Goal: Task Accomplishment & Management: Use online tool/utility

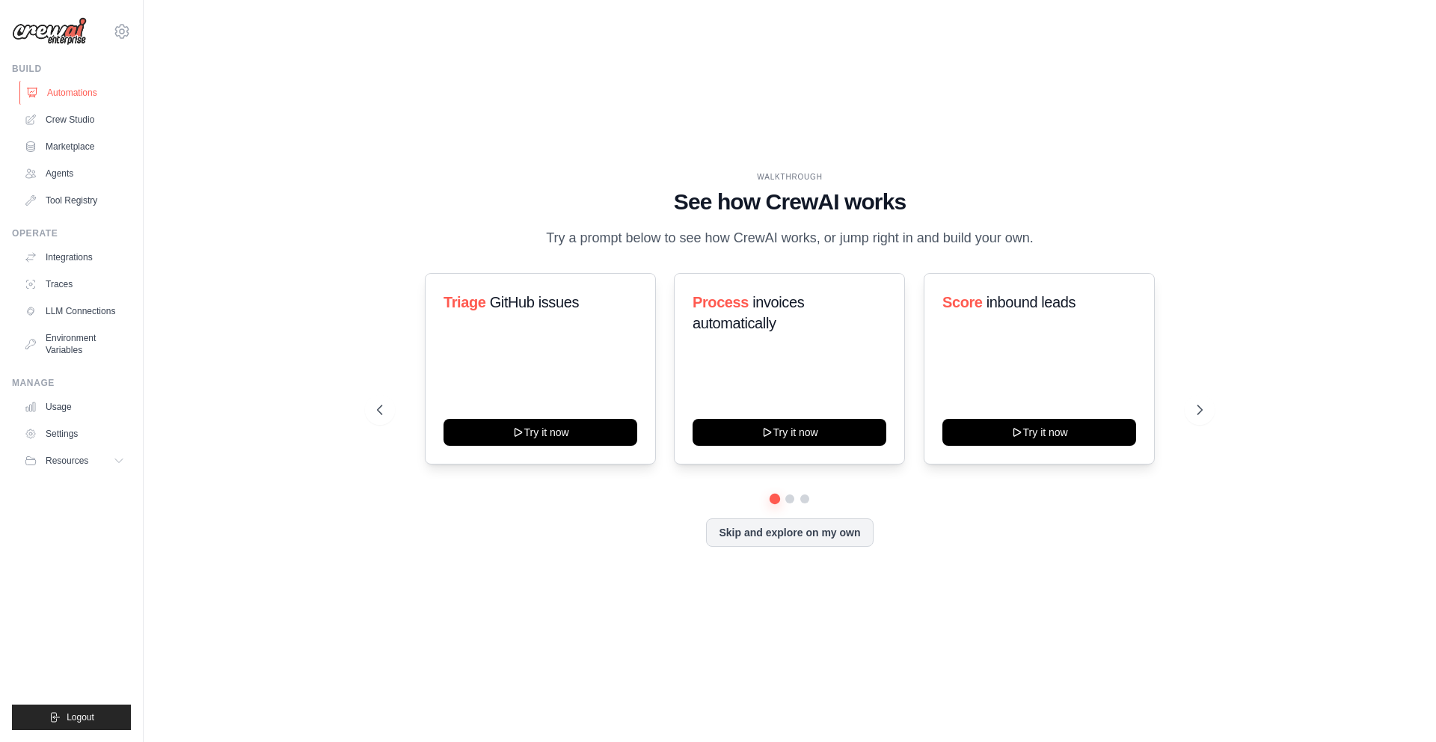
click at [76, 91] on link "Automations" at bounding box center [75, 93] width 113 height 24
click at [70, 123] on link "Crew Studio" at bounding box center [75, 120] width 113 height 24
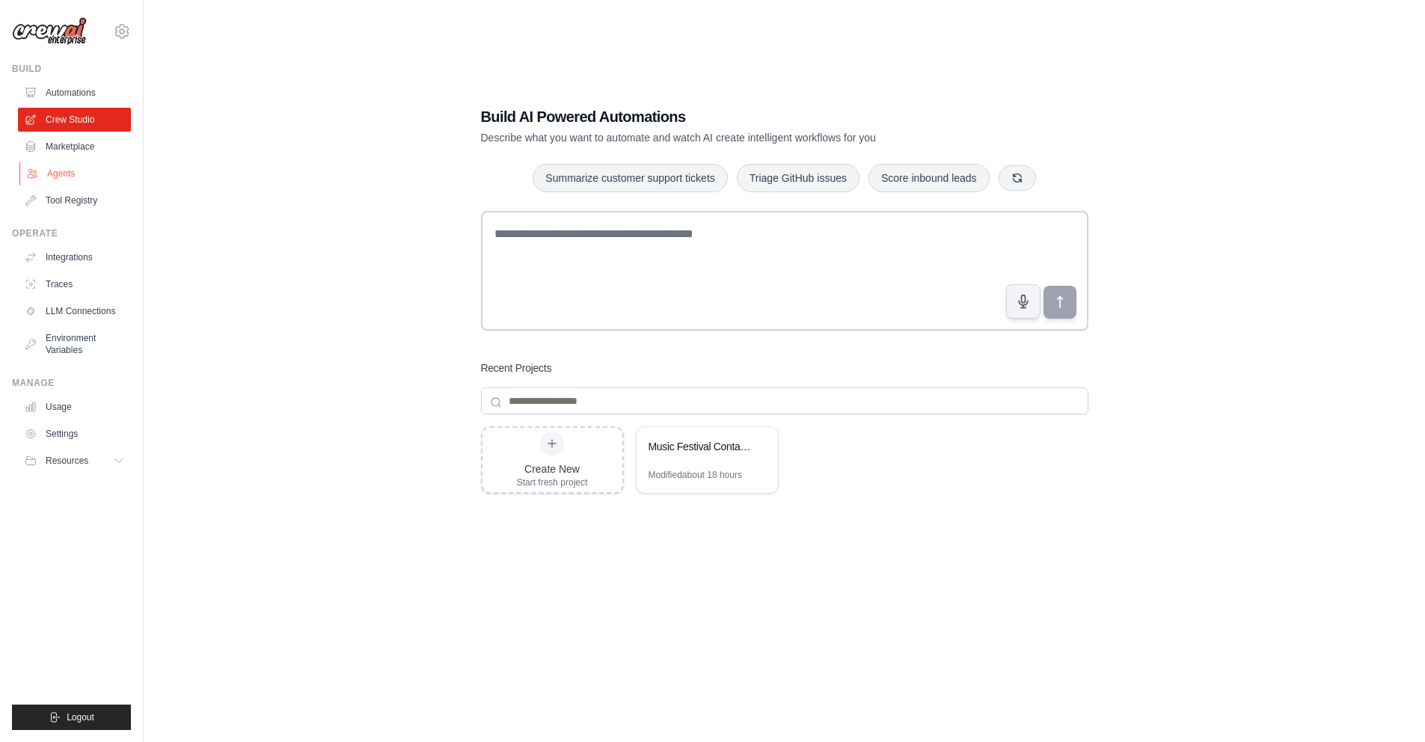
click at [55, 171] on link "Agents" at bounding box center [75, 174] width 113 height 24
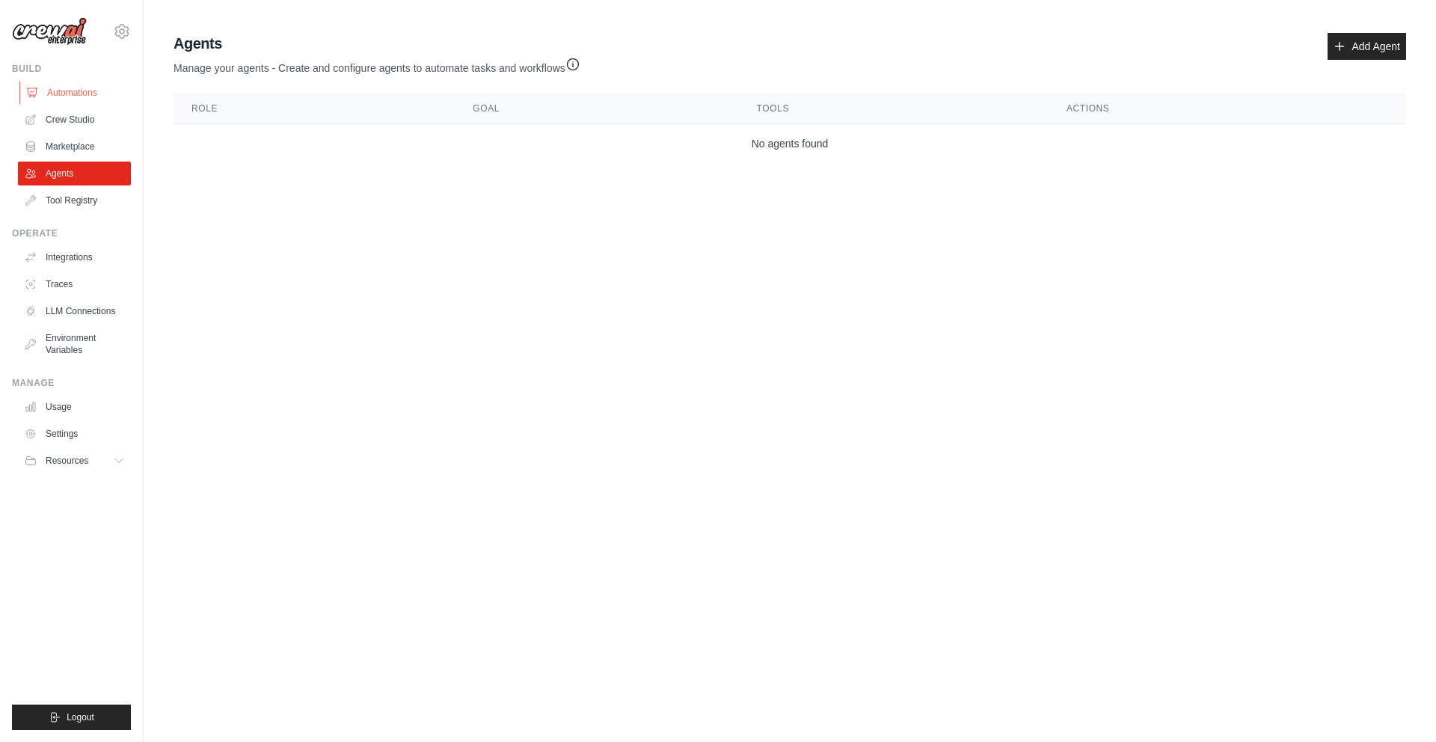
click at [70, 96] on link "Automations" at bounding box center [75, 93] width 113 height 24
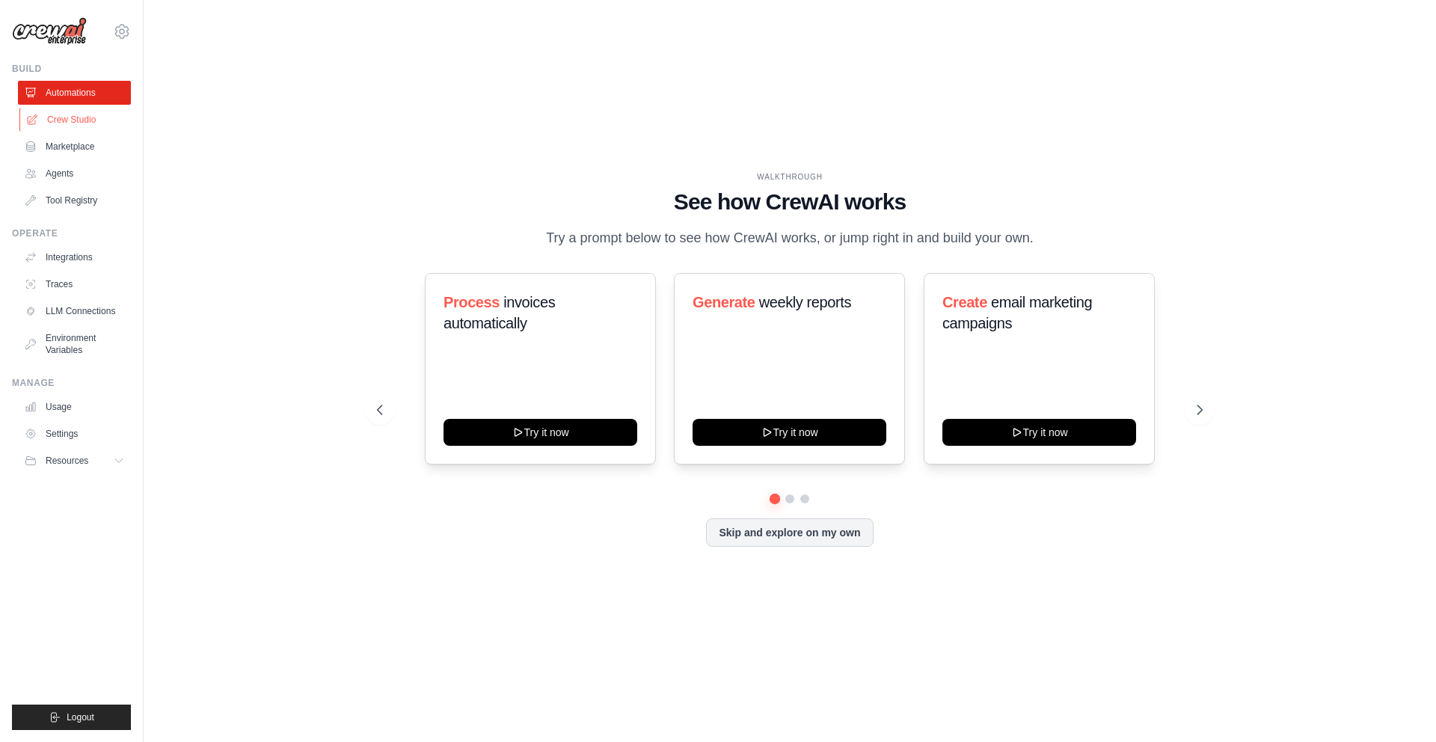
click at [66, 118] on link "Crew Studio" at bounding box center [75, 120] width 113 height 24
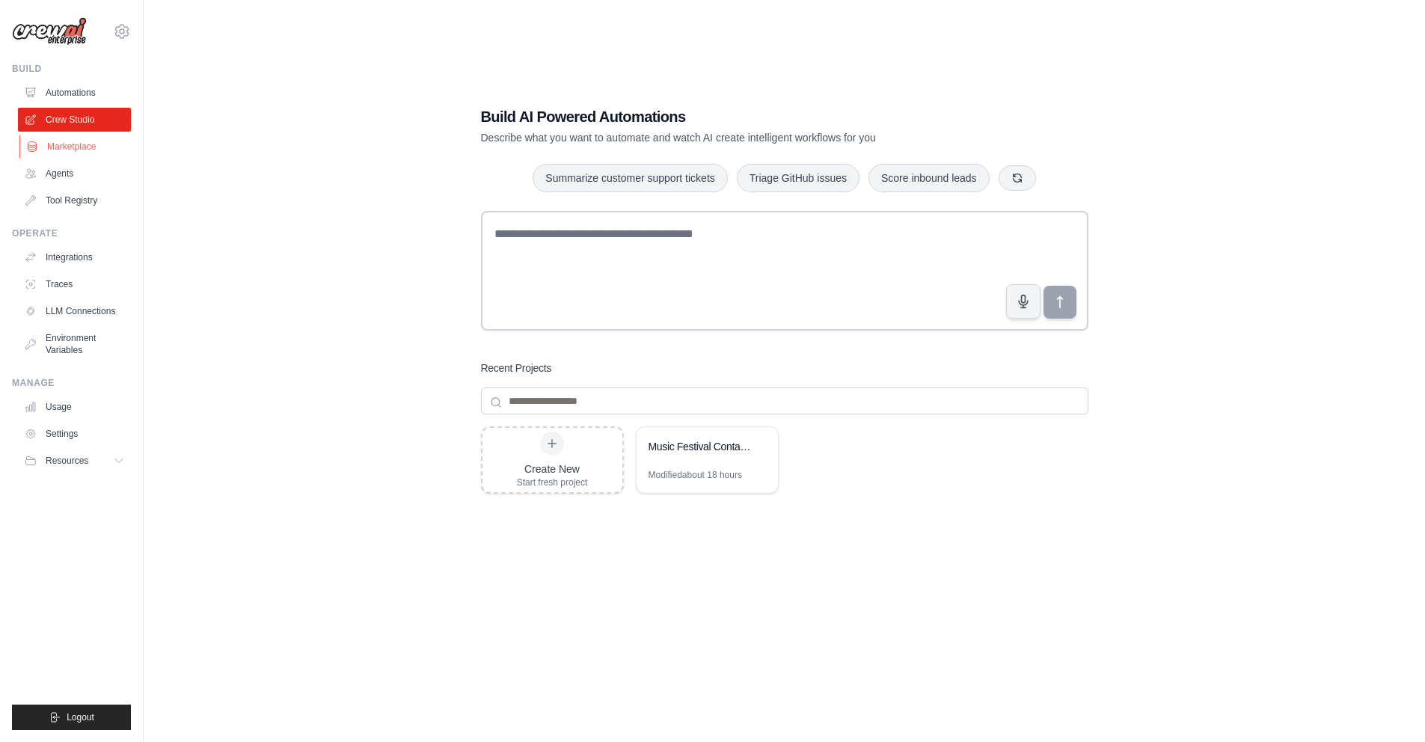
click at [64, 151] on link "Marketplace" at bounding box center [75, 147] width 113 height 24
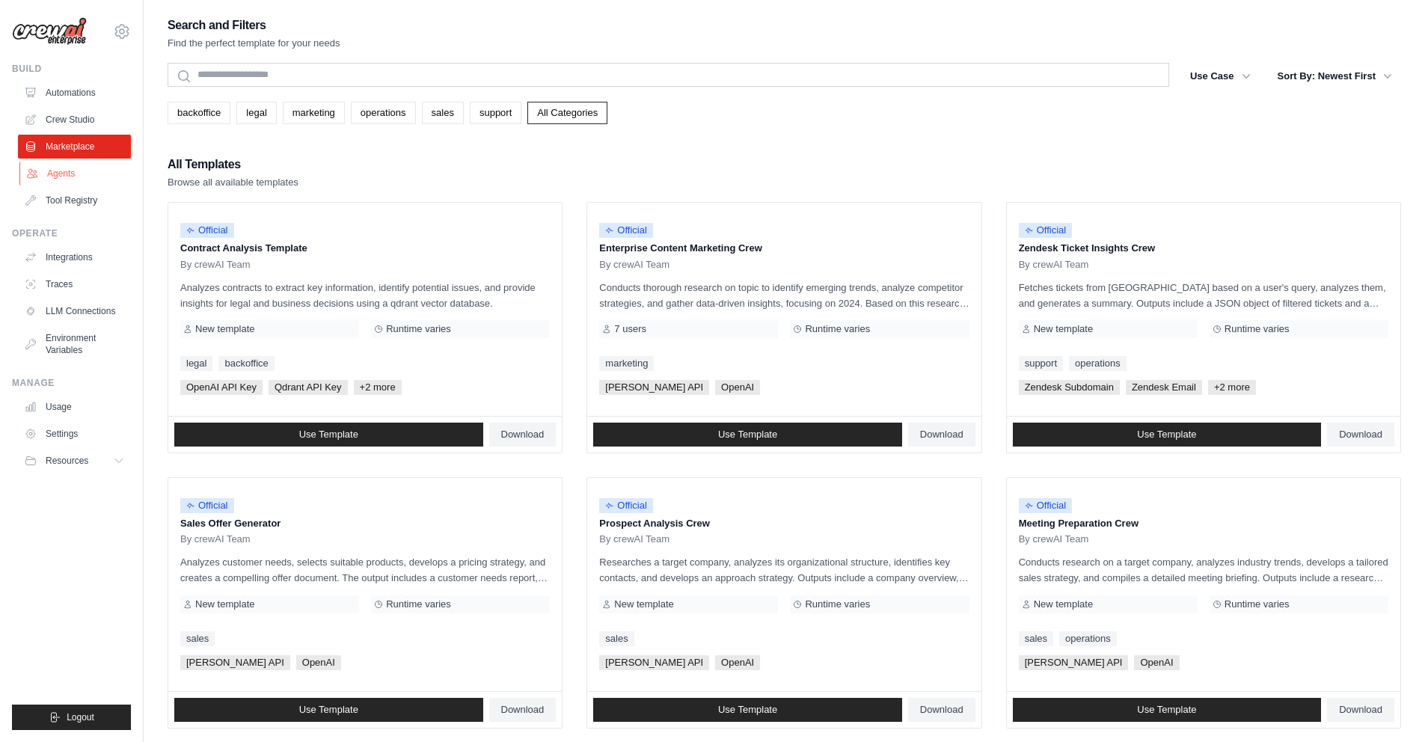
click at [64, 168] on link "Agents" at bounding box center [75, 174] width 113 height 24
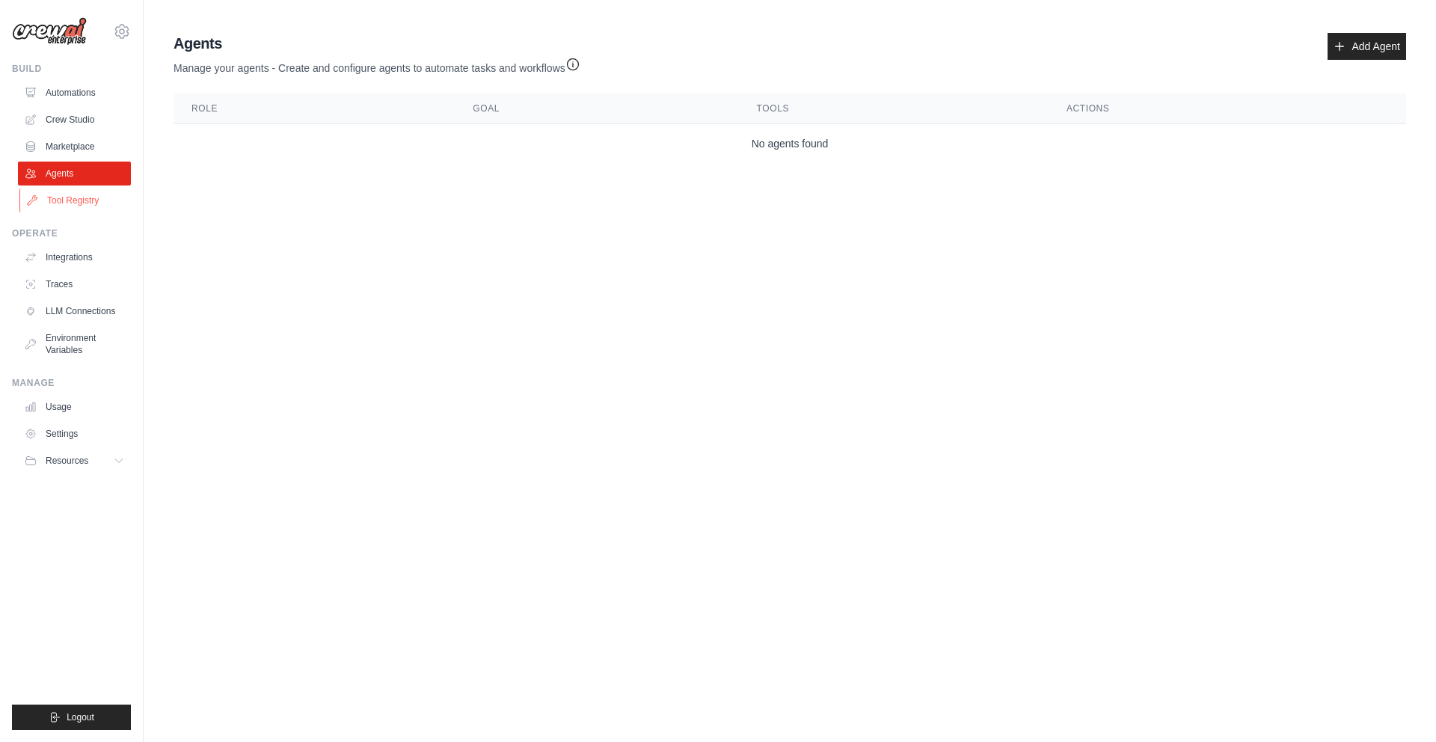
click at [67, 198] on link "Tool Registry" at bounding box center [75, 201] width 113 height 24
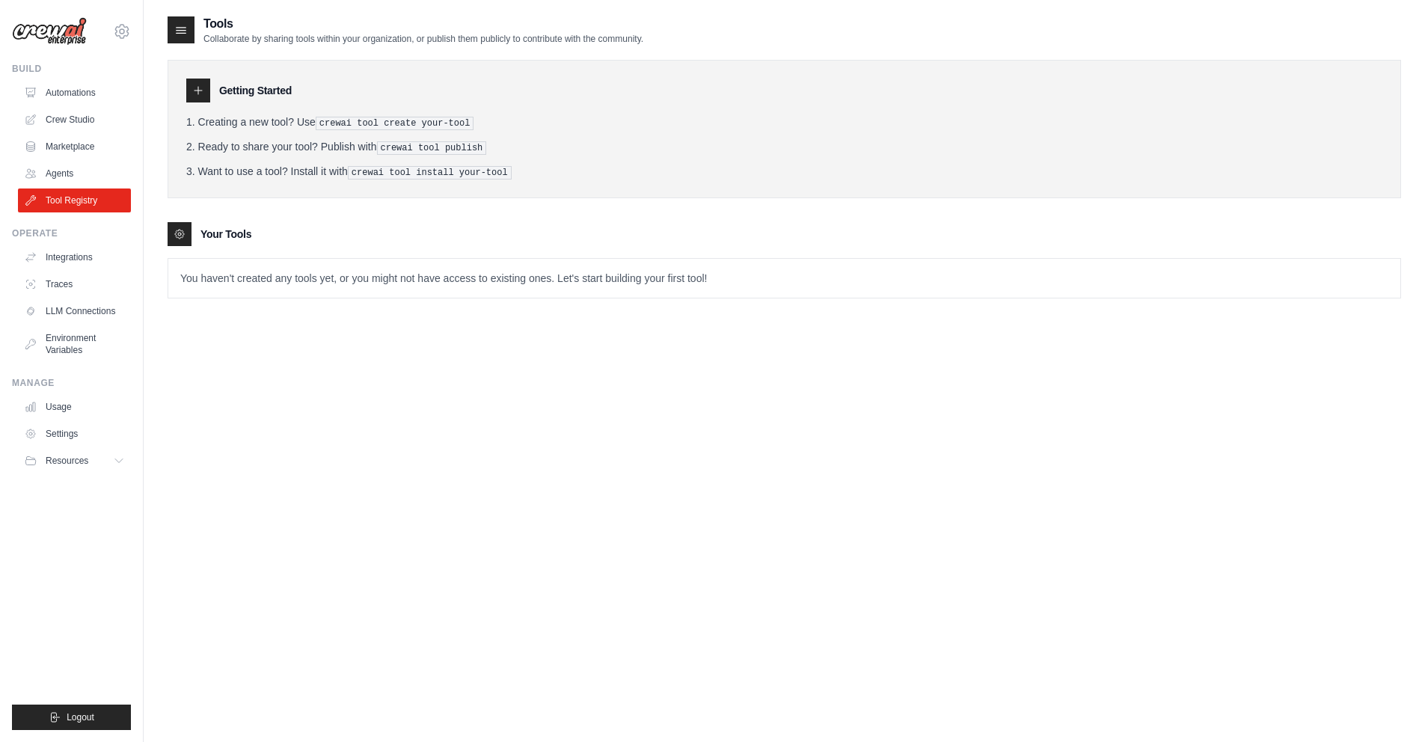
scroll to position [3, 0]
click at [77, 254] on link "Integrations" at bounding box center [75, 257] width 113 height 24
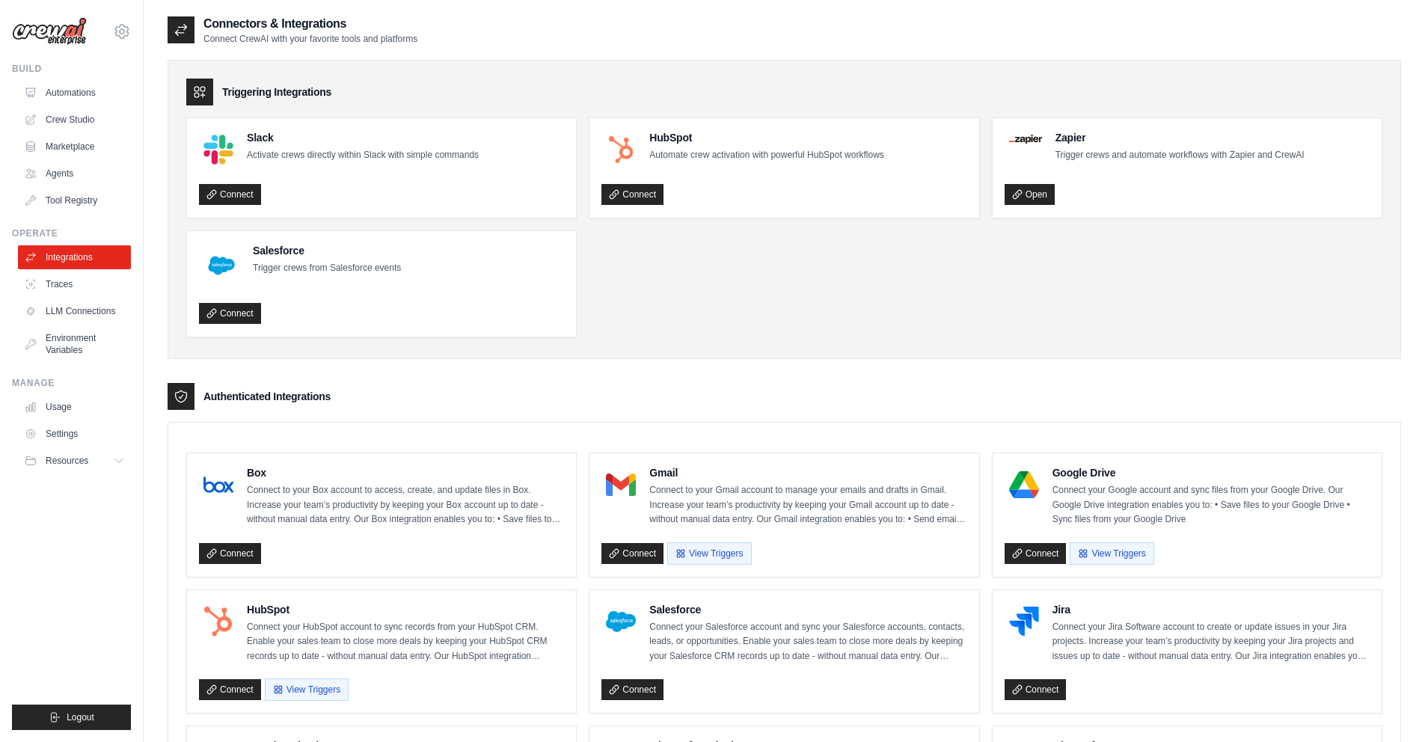
click at [72, 282] on link "Traces" at bounding box center [74, 284] width 113 height 24
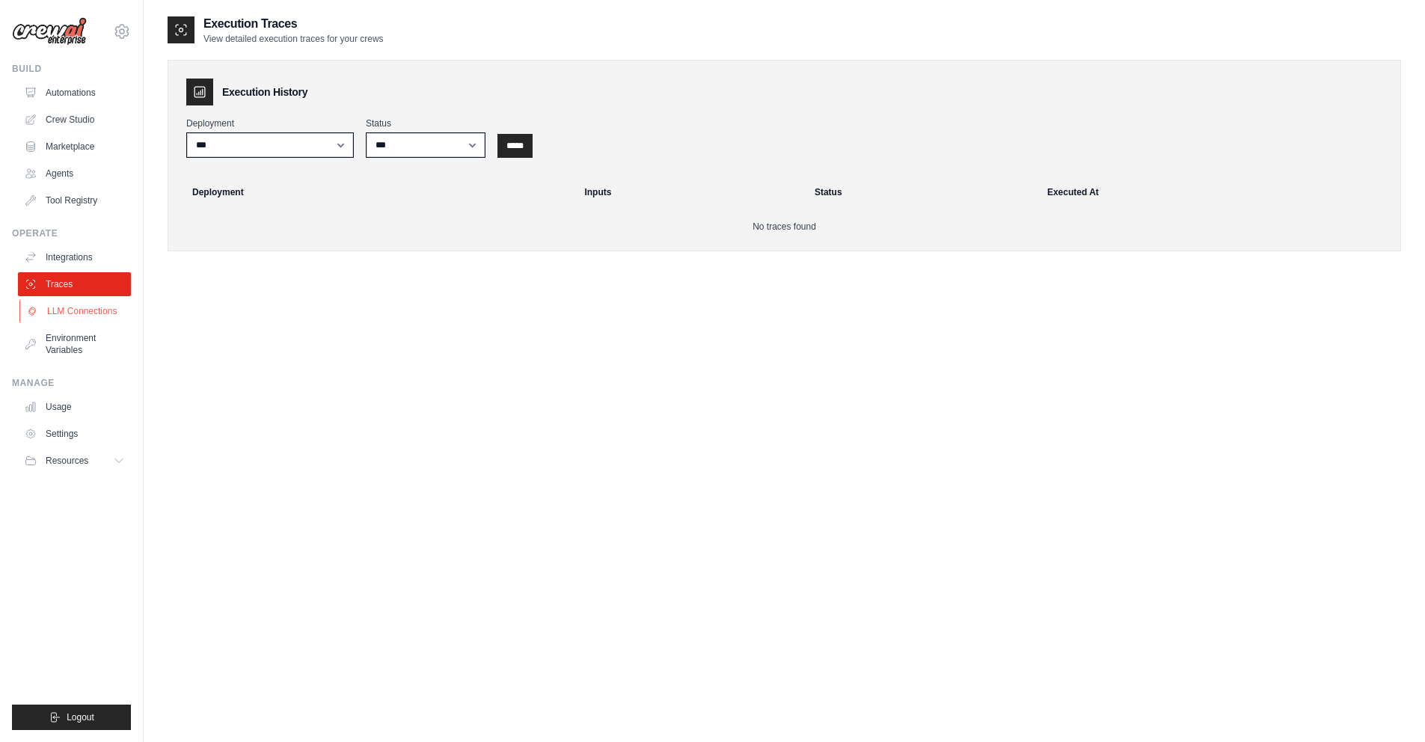
click at [70, 307] on link "LLM Connections" at bounding box center [75, 311] width 113 height 24
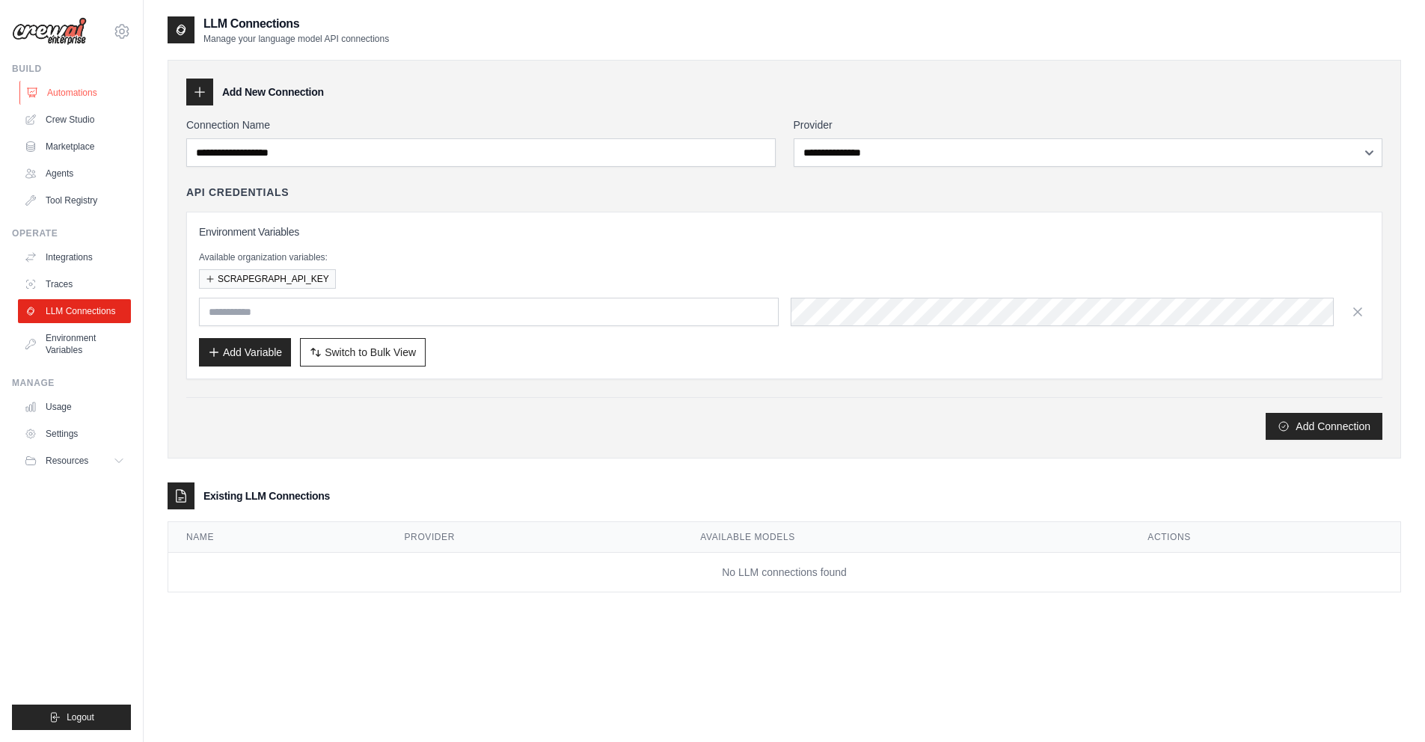
click at [49, 97] on link "Automations" at bounding box center [75, 93] width 113 height 24
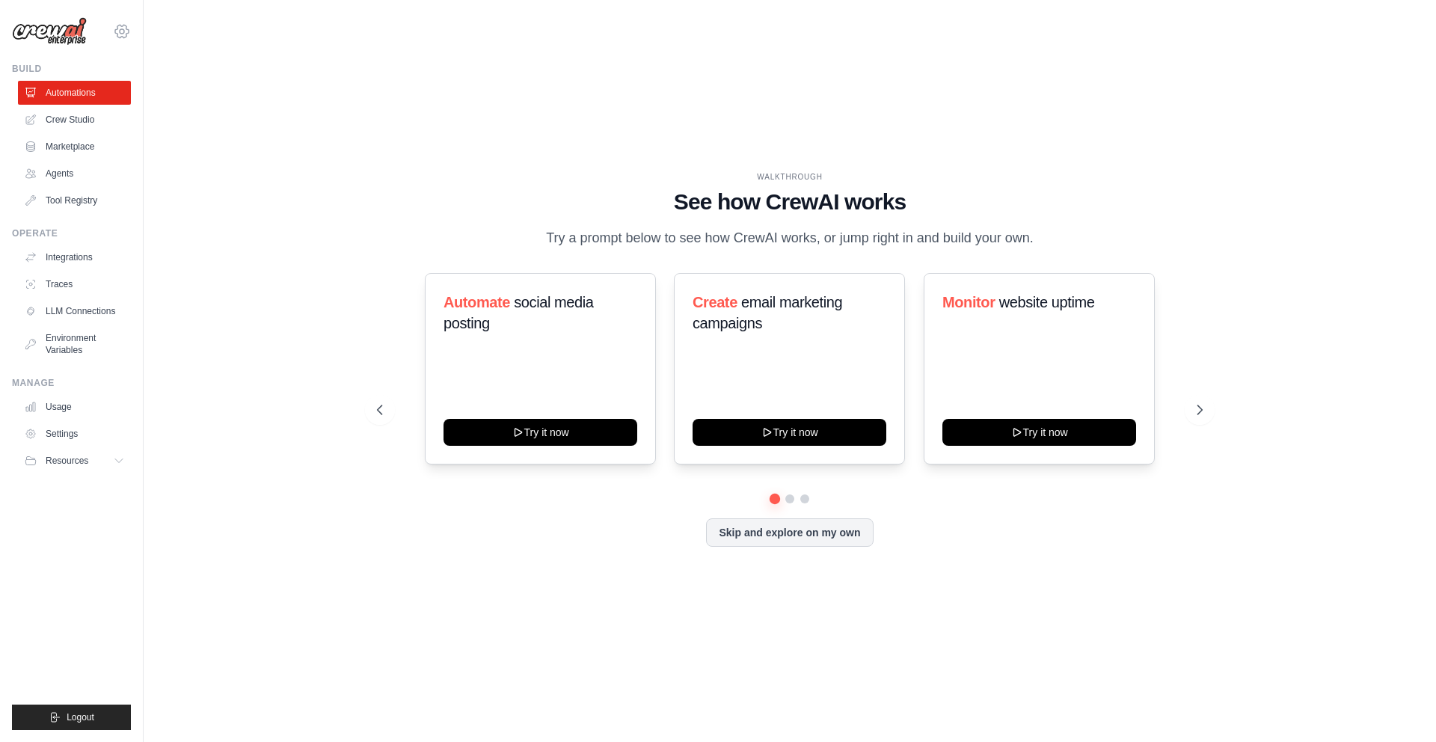
click at [115, 25] on icon at bounding box center [122, 31] width 18 height 18
click at [406, 98] on div "WALKTHROUGH See how CrewAI works Try a prompt below to see how CrewAI works, or…" at bounding box center [790, 371] width 1245 height 712
click at [94, 123] on link "Crew Studio" at bounding box center [75, 120] width 113 height 24
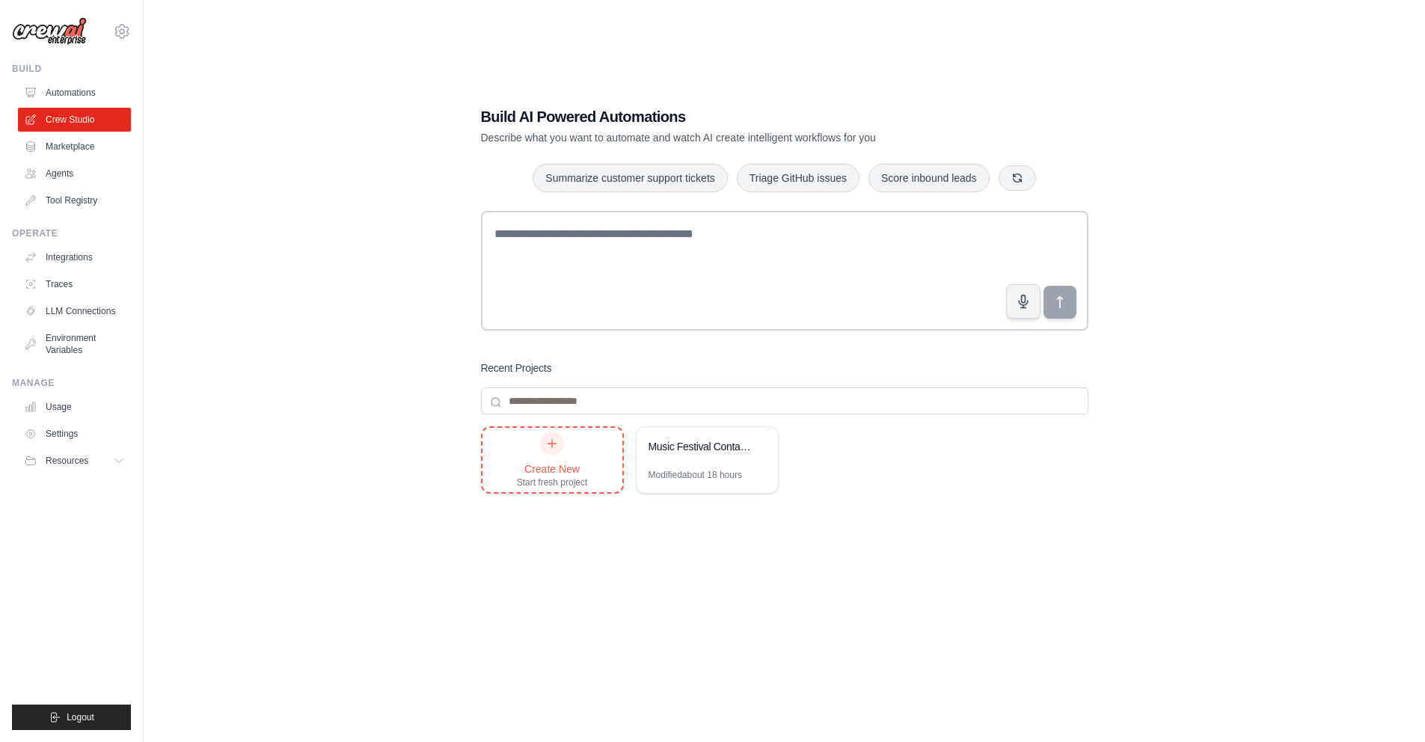
click at [550, 476] on div "Create New" at bounding box center [552, 469] width 71 height 15
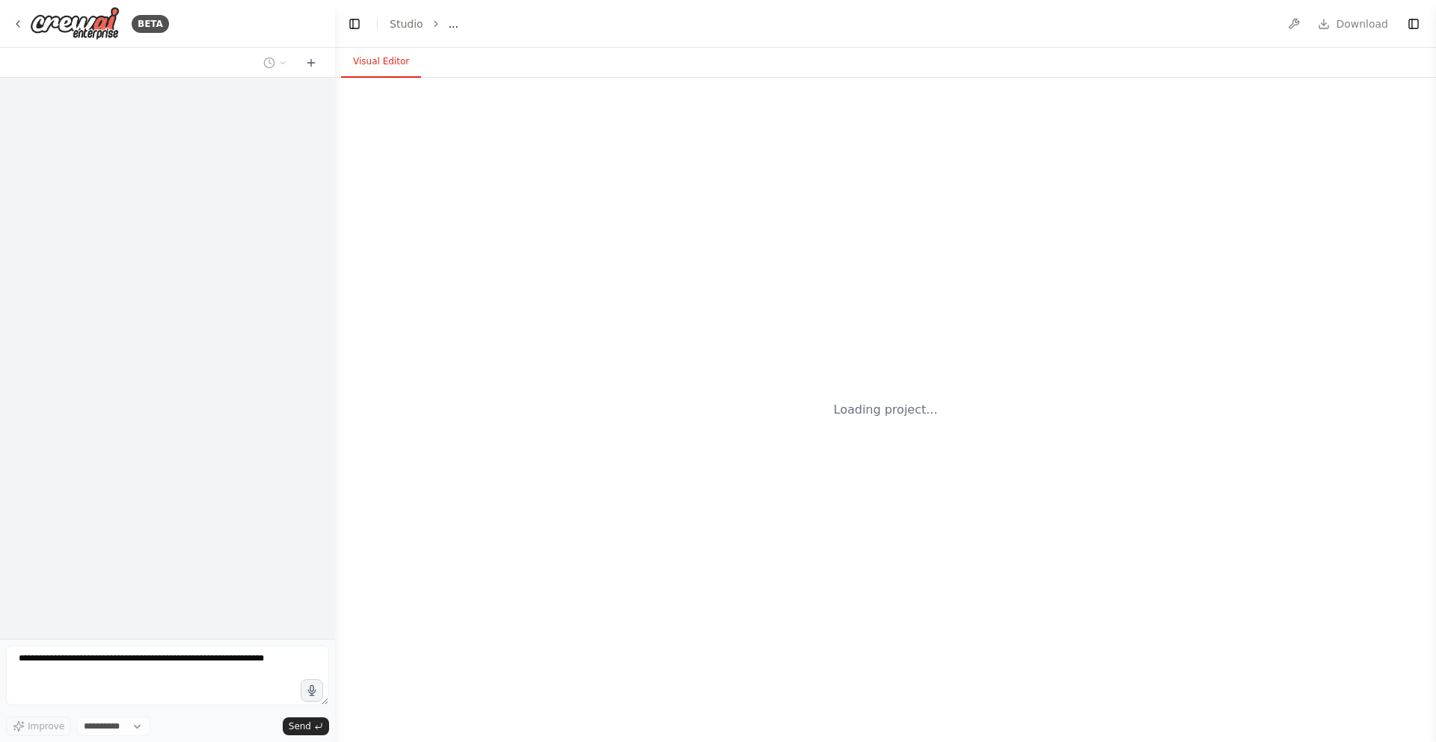
select select "****"
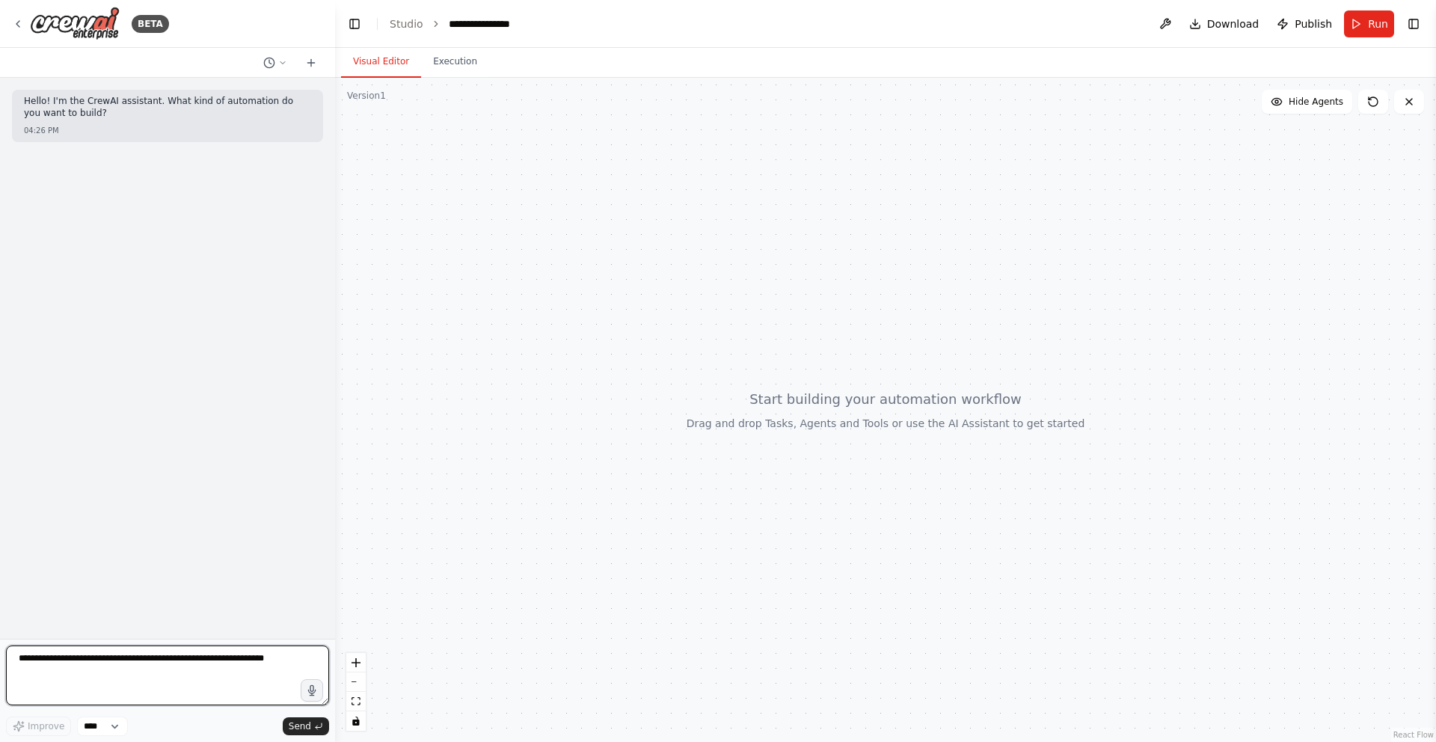
click at [117, 672] on textarea at bounding box center [167, 676] width 323 height 60
click at [117, 671] on textarea at bounding box center [167, 676] width 323 height 60
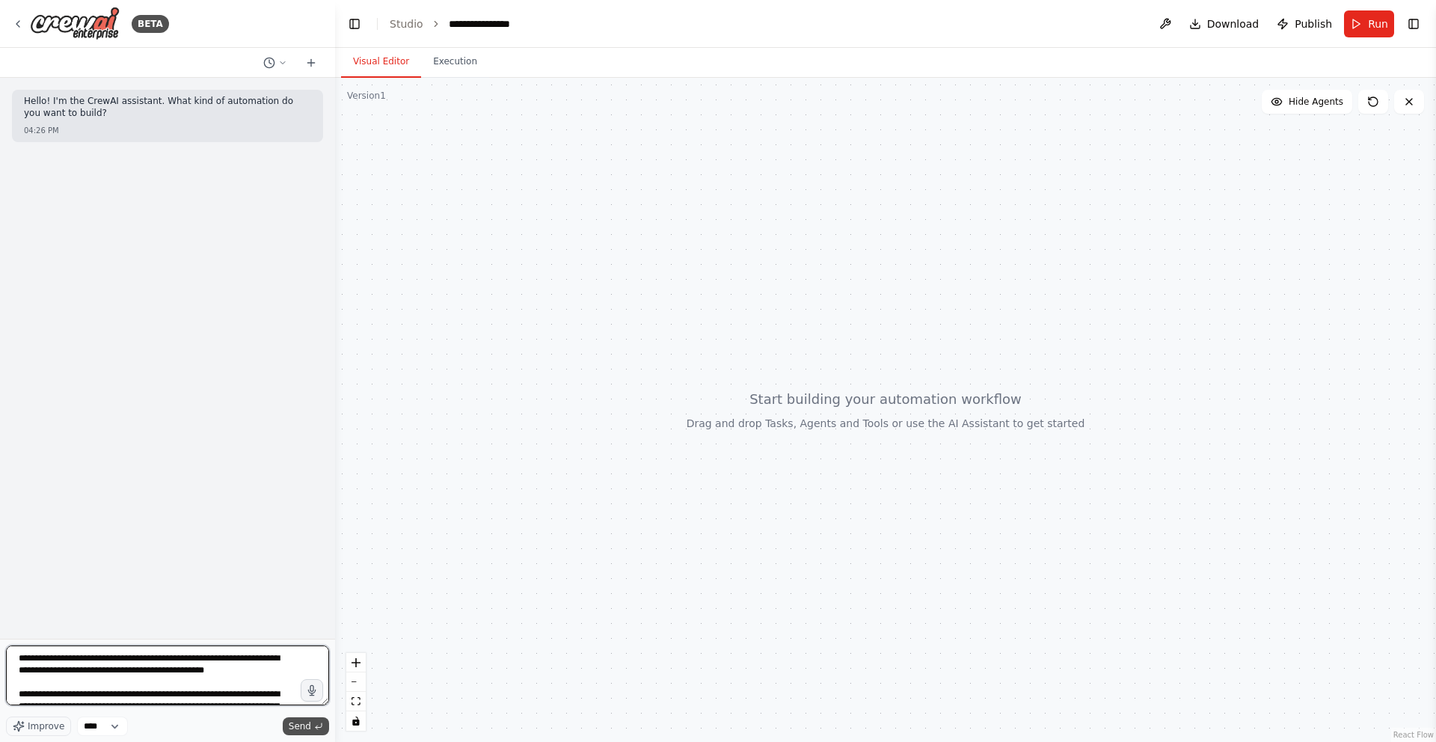
type textarea "**********"
click at [299, 723] on span "Send" at bounding box center [300, 726] width 22 height 12
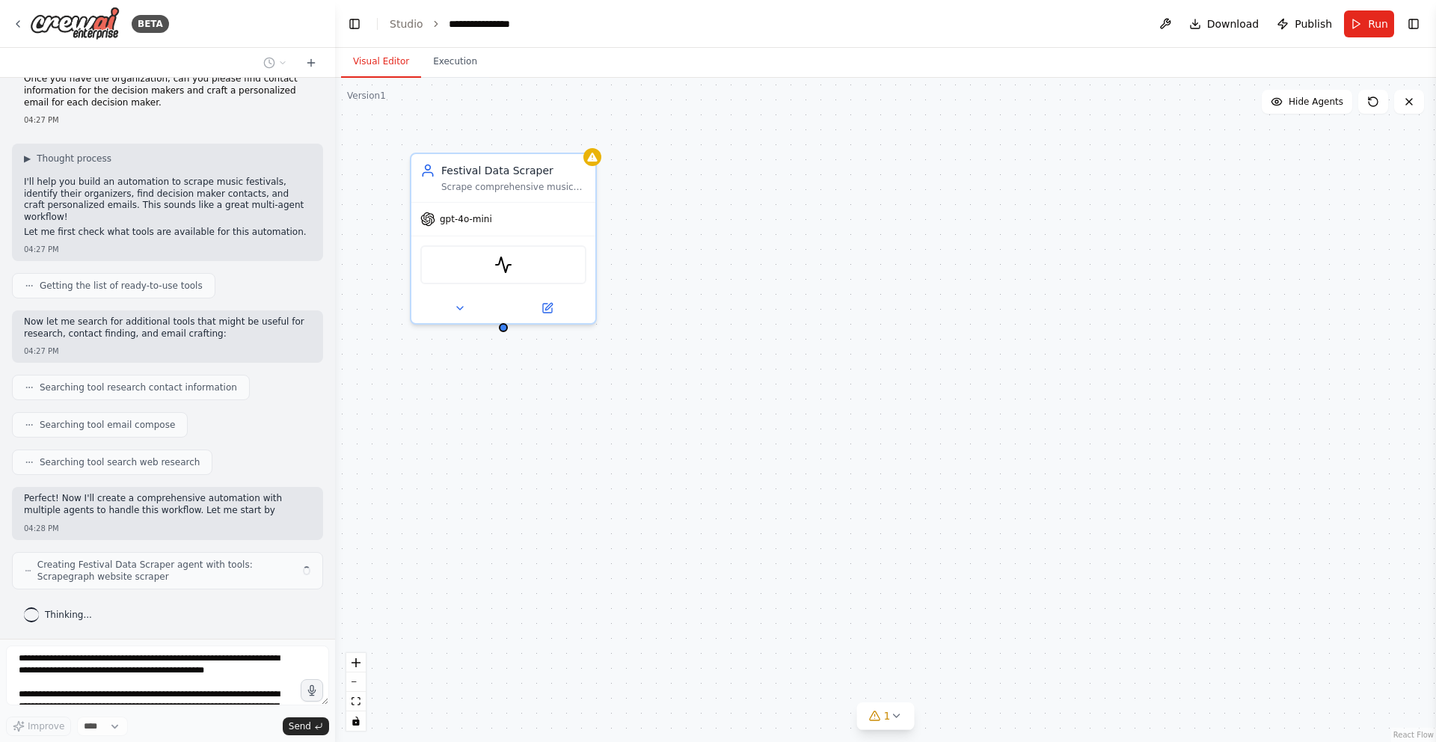
scroll to position [125, 0]
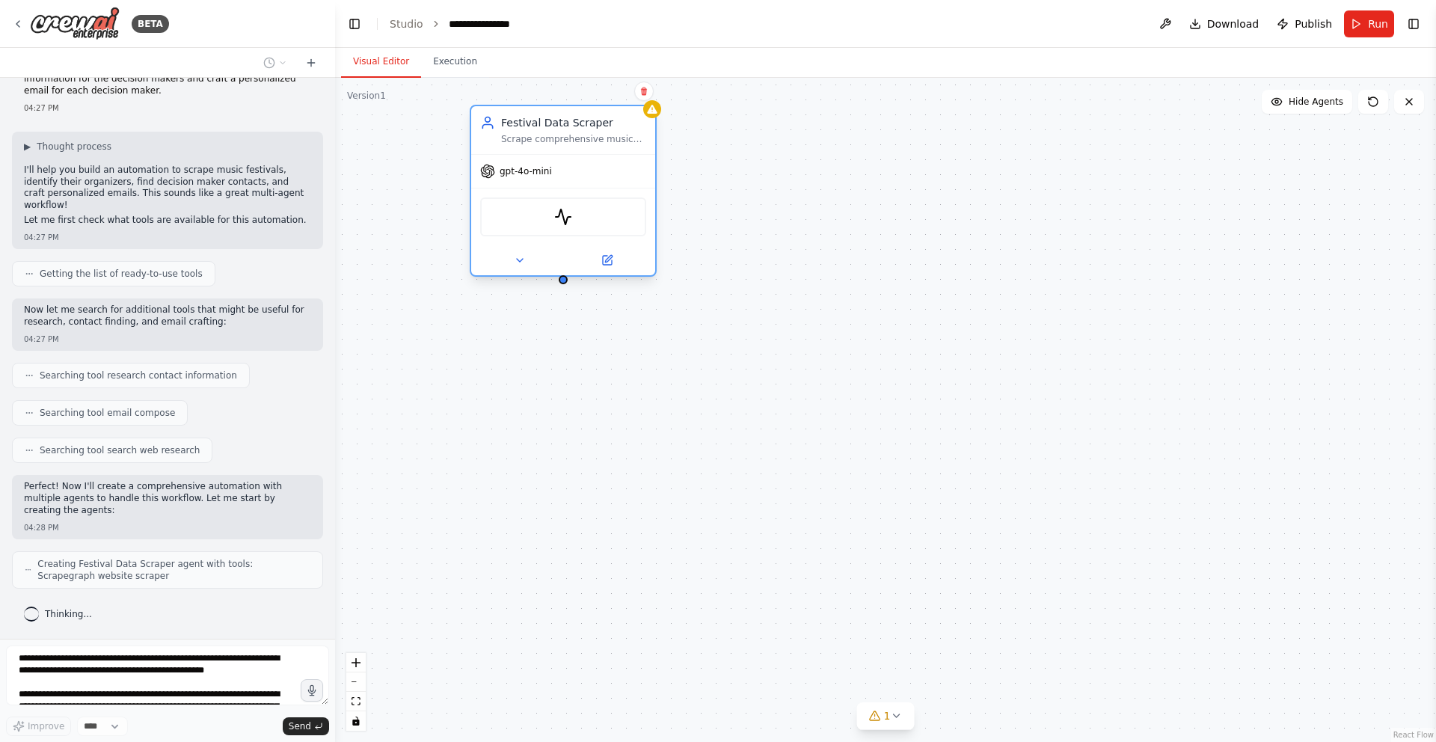
drag, startPoint x: 512, startPoint y: 177, endPoint x: 578, endPoint y: 134, distance: 77.8
click at [578, 134] on div "Festival Data Scraper Scrape comprehensive music festival data from Music Festi…" at bounding box center [573, 130] width 145 height 30
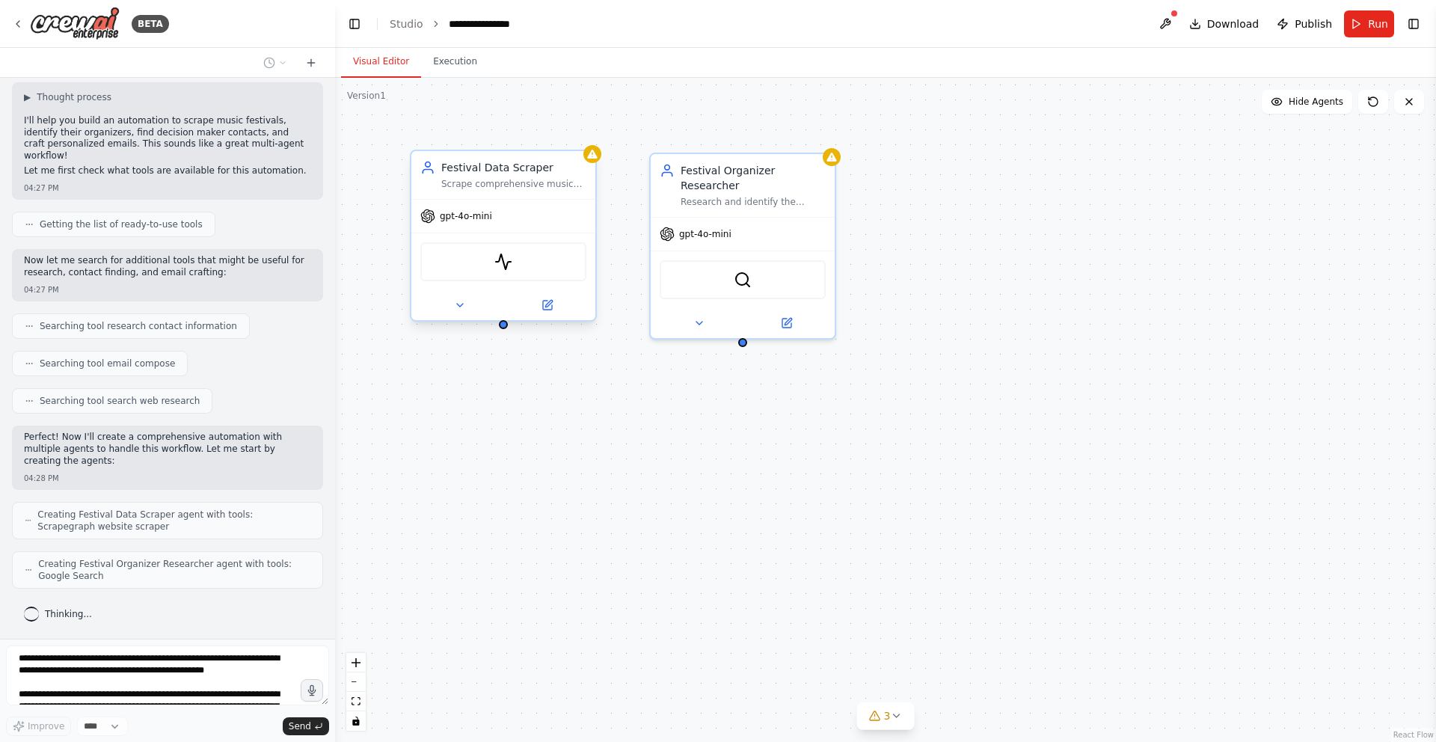
click at [457, 223] on div "gpt-4o-mini" at bounding box center [456, 216] width 72 height 15
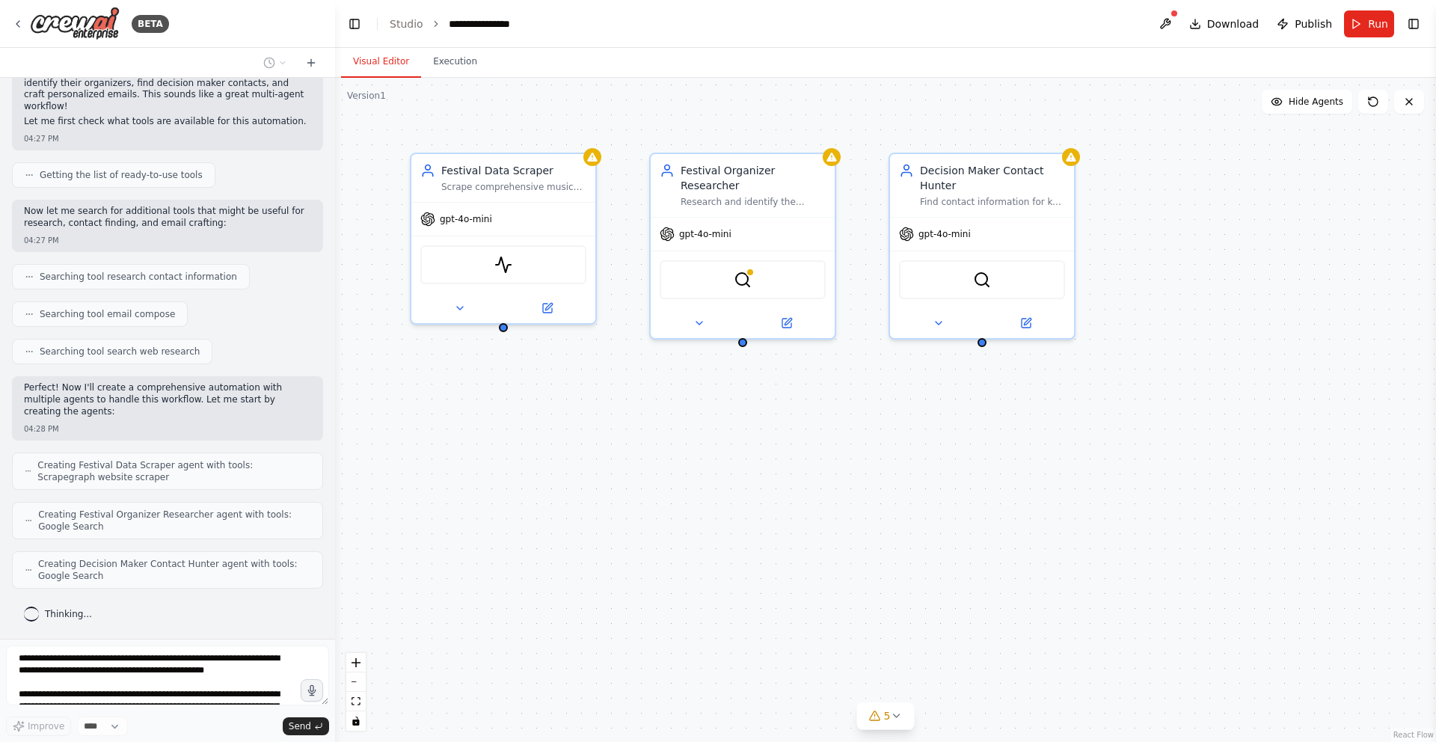
scroll to position [261, 0]
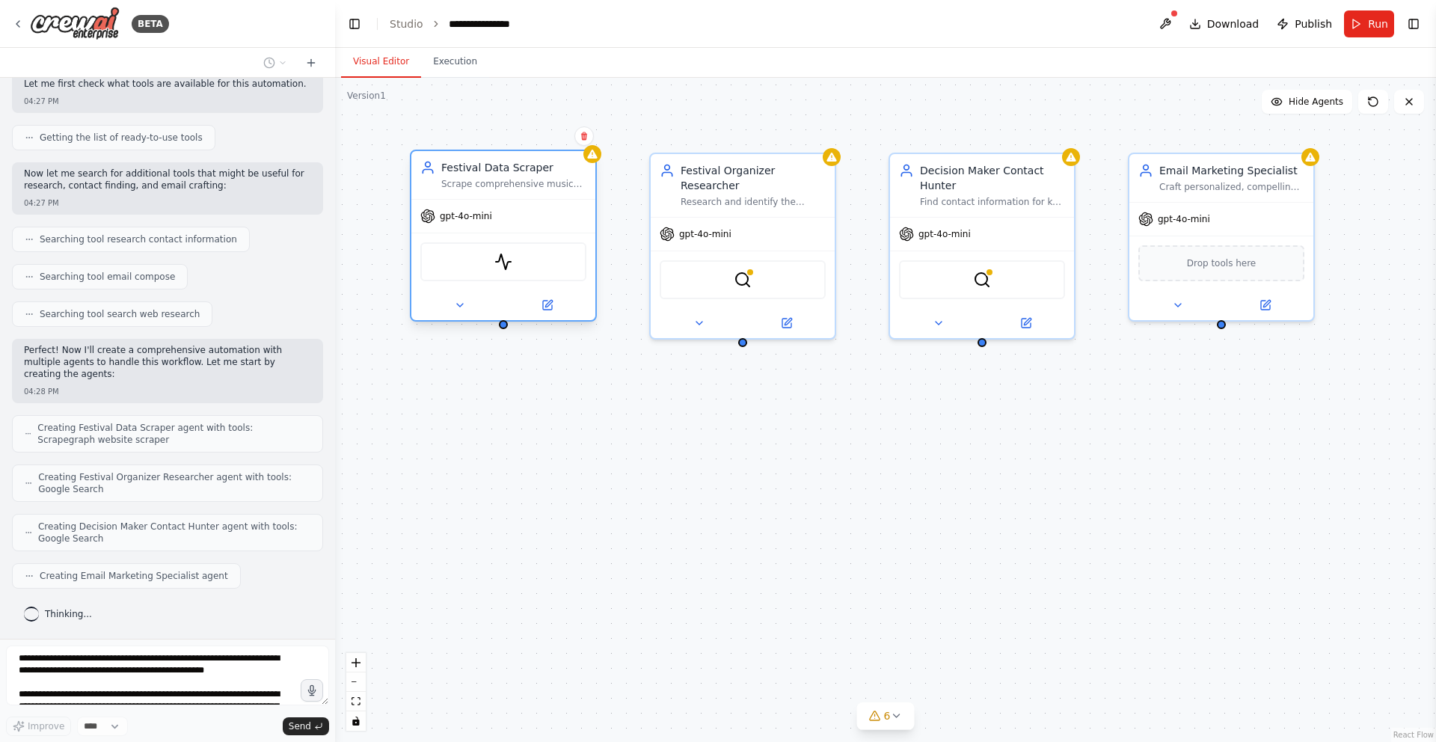
click at [515, 169] on div "Festival Data Scraper" at bounding box center [513, 167] width 145 height 15
click at [774, 184] on div "Festival Organizer Researcher" at bounding box center [753, 175] width 145 height 30
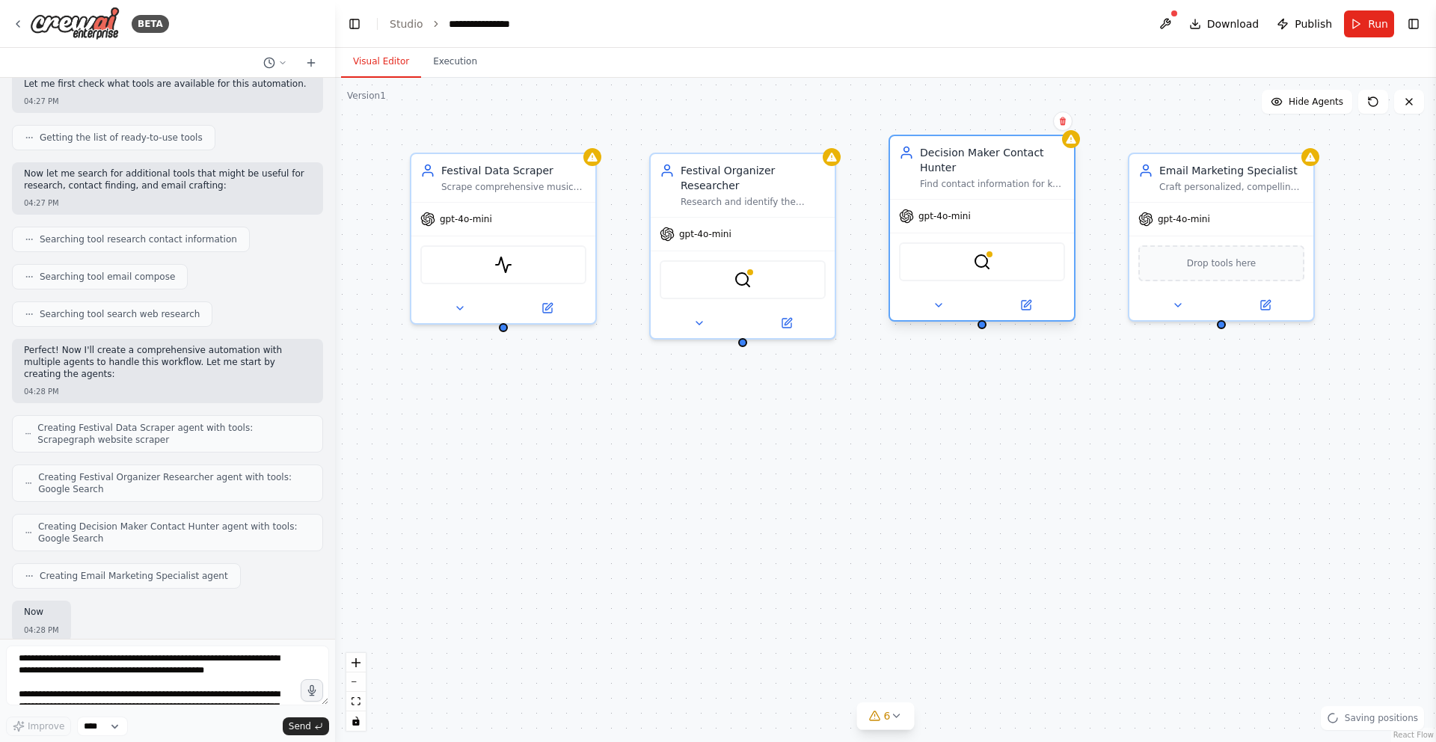
scroll to position [351, 0]
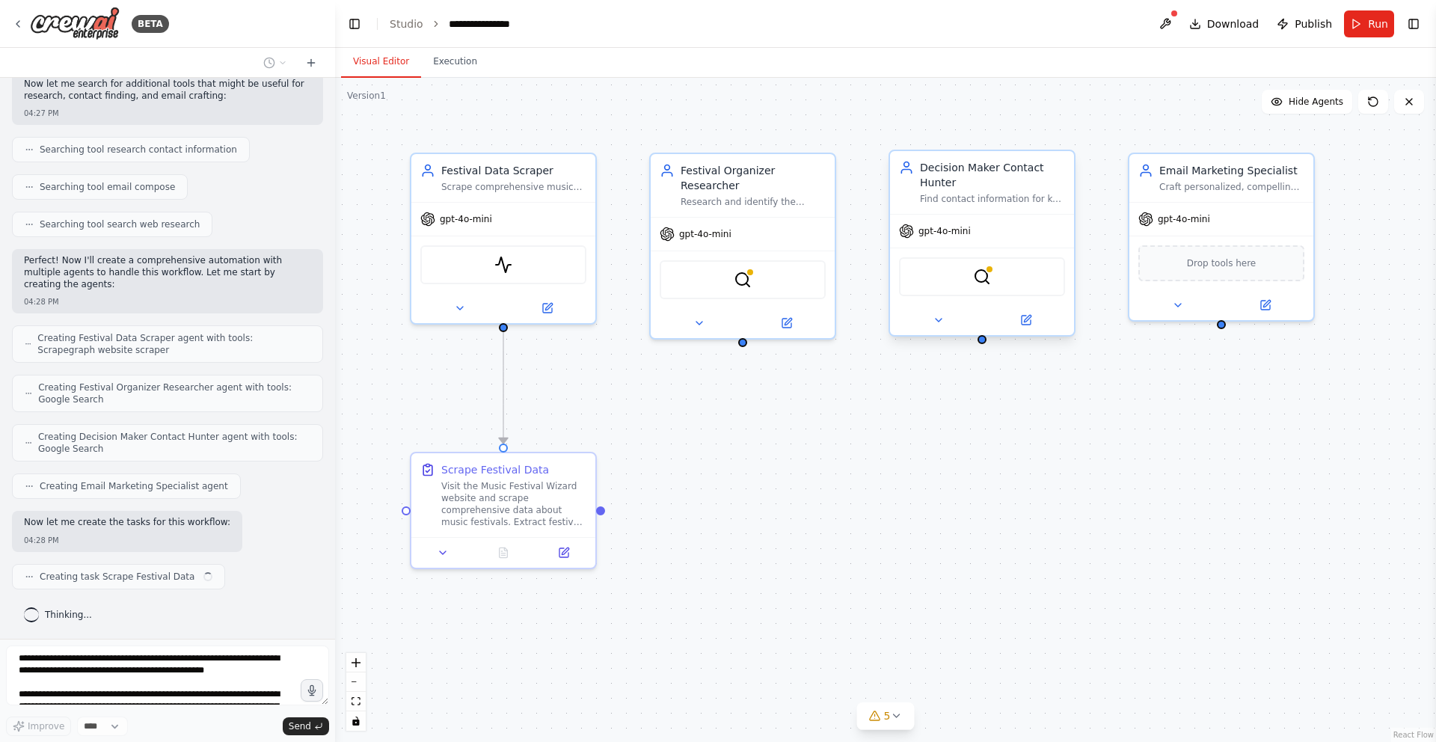
click at [975, 198] on div "Find contact information for key decision makers at festival organizing compani…" at bounding box center [992, 199] width 145 height 12
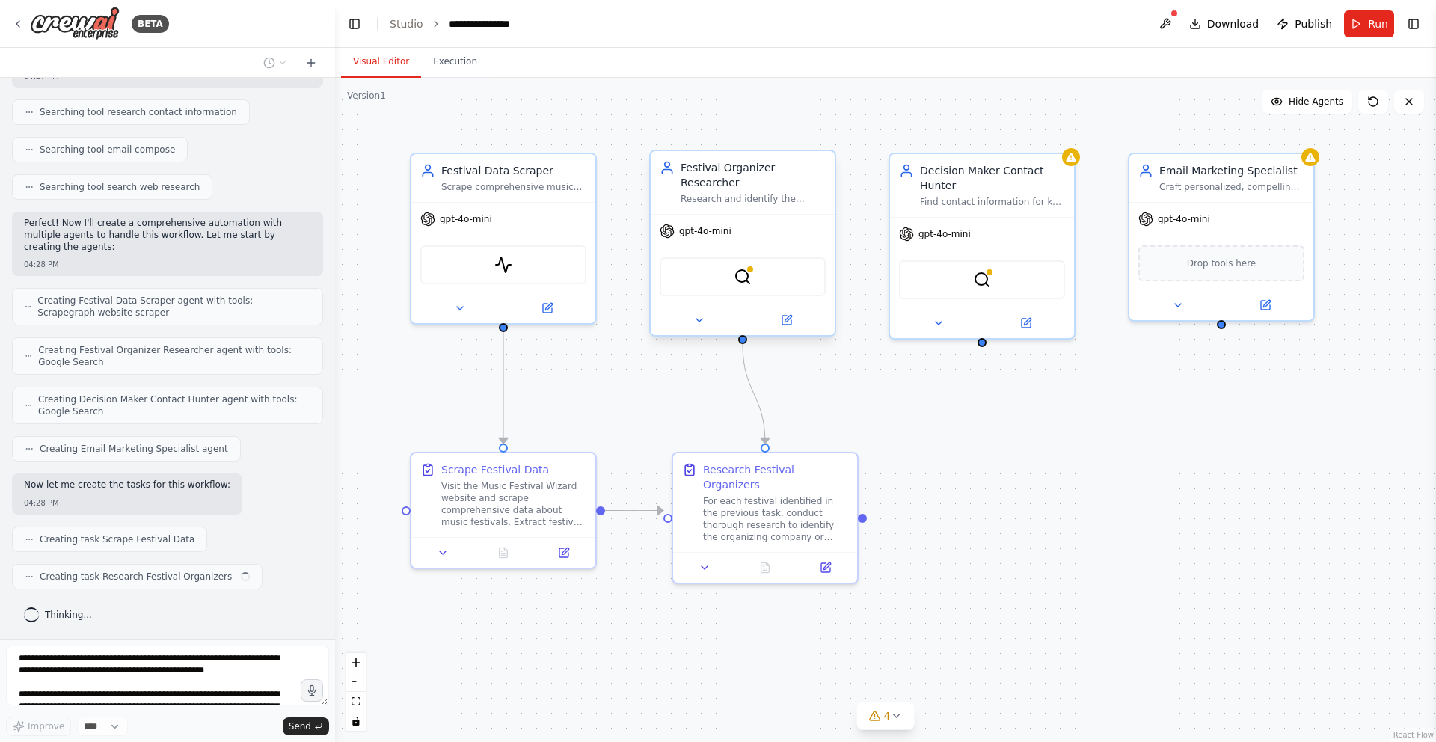
click at [694, 186] on div "Festival Organizer Researcher" at bounding box center [753, 175] width 145 height 30
click at [1013, 193] on div "Find contact information for key decision makers at festival organizing compani…" at bounding box center [992, 199] width 145 height 12
click at [1232, 200] on div "gpt-4o-mini" at bounding box center [1222, 216] width 184 height 33
drag, startPoint x: 519, startPoint y: 505, endPoint x: 520, endPoint y: 512, distance: 7.5
click at [520, 512] on div "Visit the Music Festival Wizard website and scrape comprehensive data about mus…" at bounding box center [513, 501] width 145 height 48
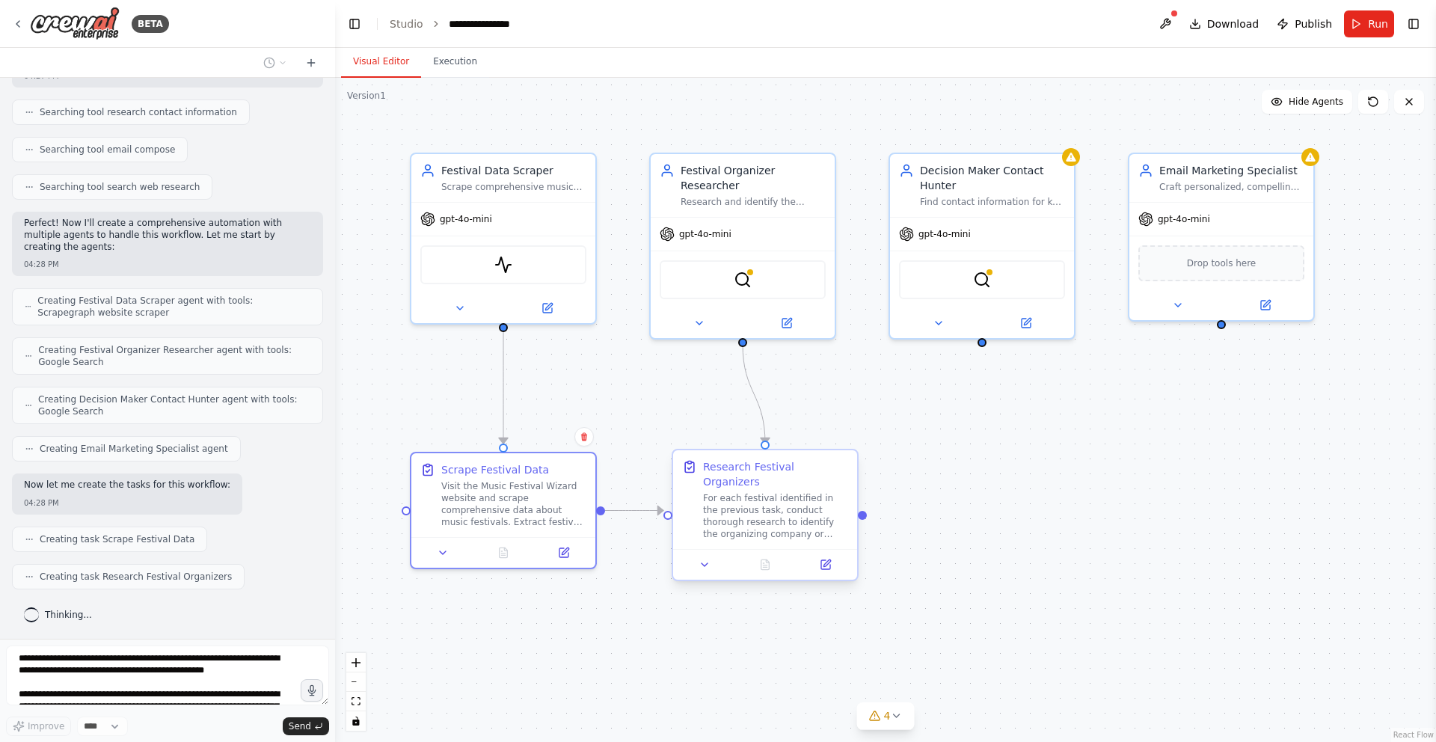
click at [748, 518] on div "For each festival identified in the previous task, conduct thorough research to…" at bounding box center [775, 516] width 145 height 48
click at [1170, 486] on div ".deletable-edge-delete-btn { width: 20px; height: 20px; border: 0px solid #ffff…" at bounding box center [885, 410] width 1101 height 664
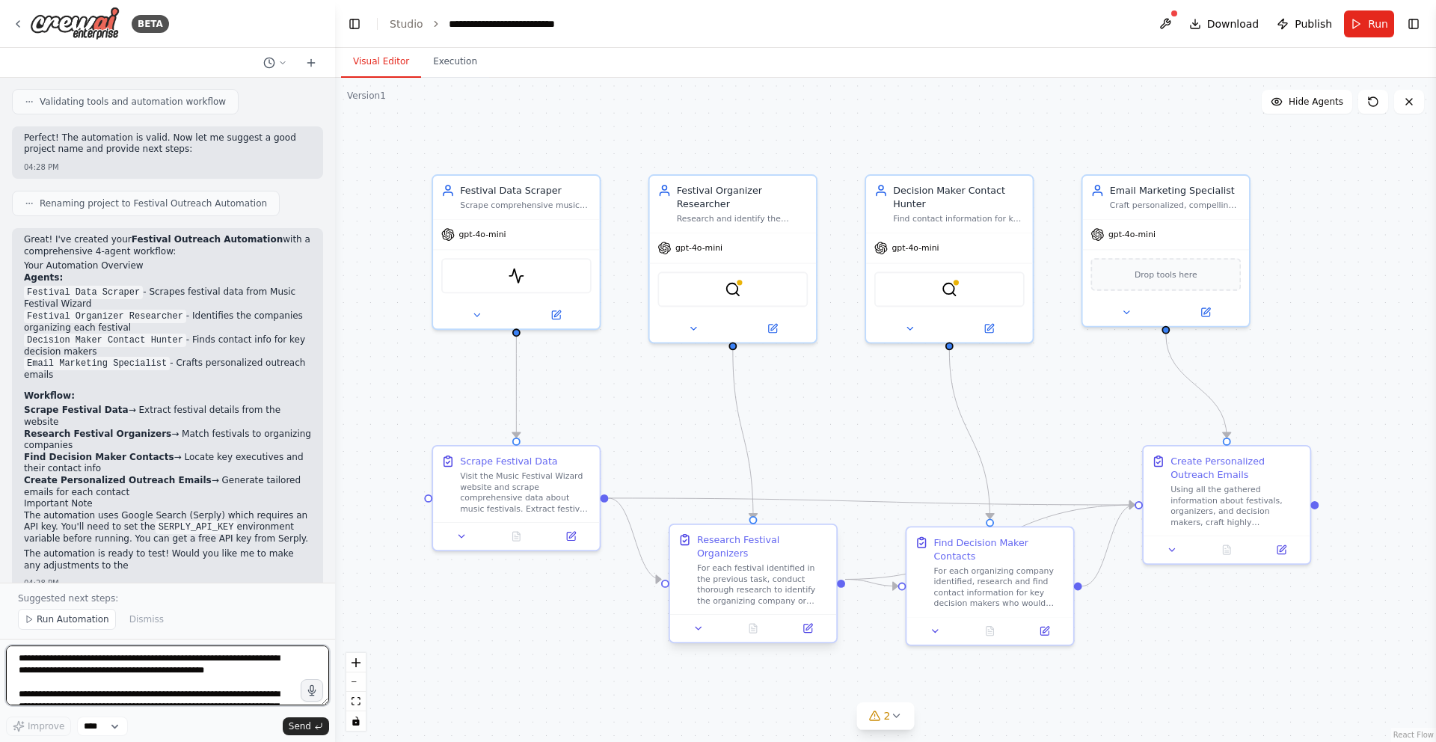
scroll to position [1051, 0]
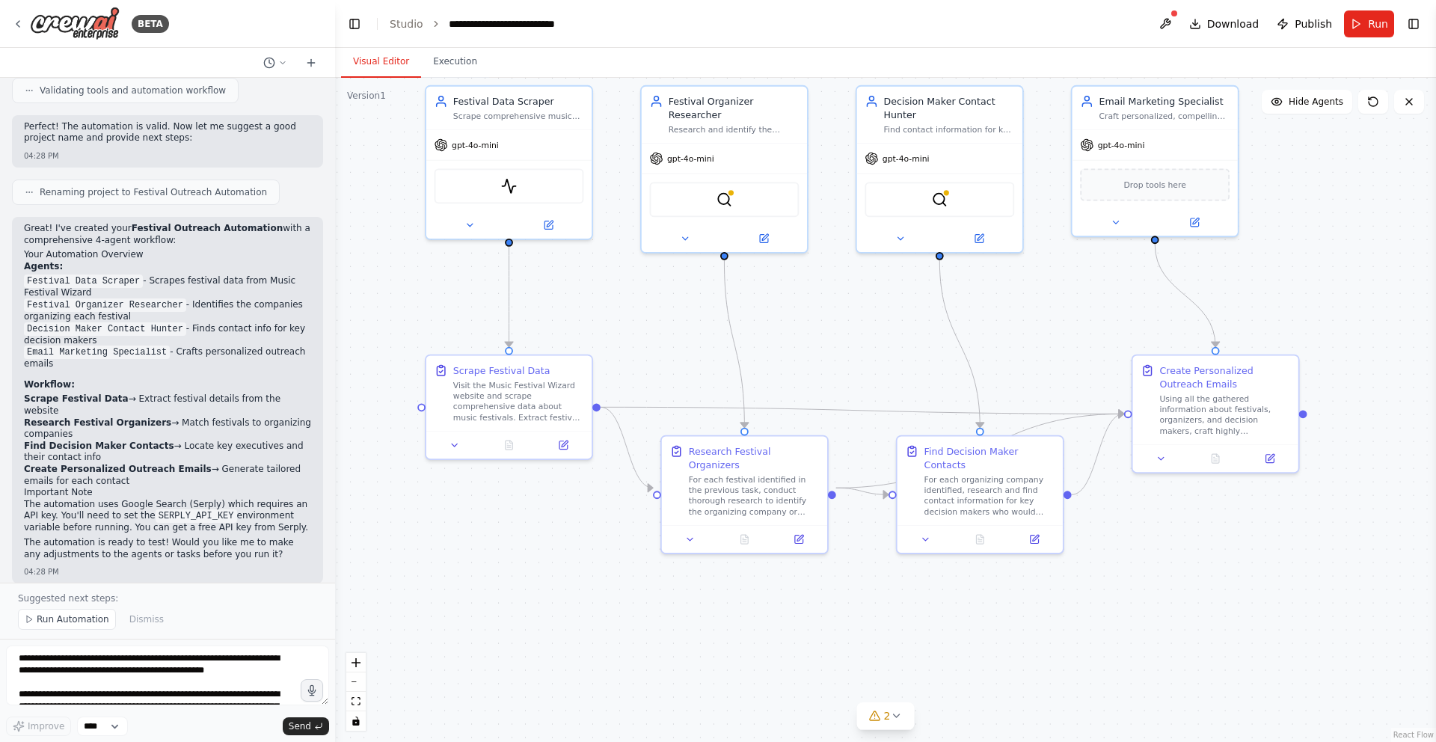
drag, startPoint x: 832, startPoint y: 445, endPoint x: 826, endPoint y: 360, distance: 85.5
click at [825, 358] on div ".deletable-edge-delete-btn { width: 20px; height: 20px; border: 0px solid #ffff…" at bounding box center [885, 410] width 1101 height 664
click at [560, 443] on icon at bounding box center [564, 445] width 8 height 8
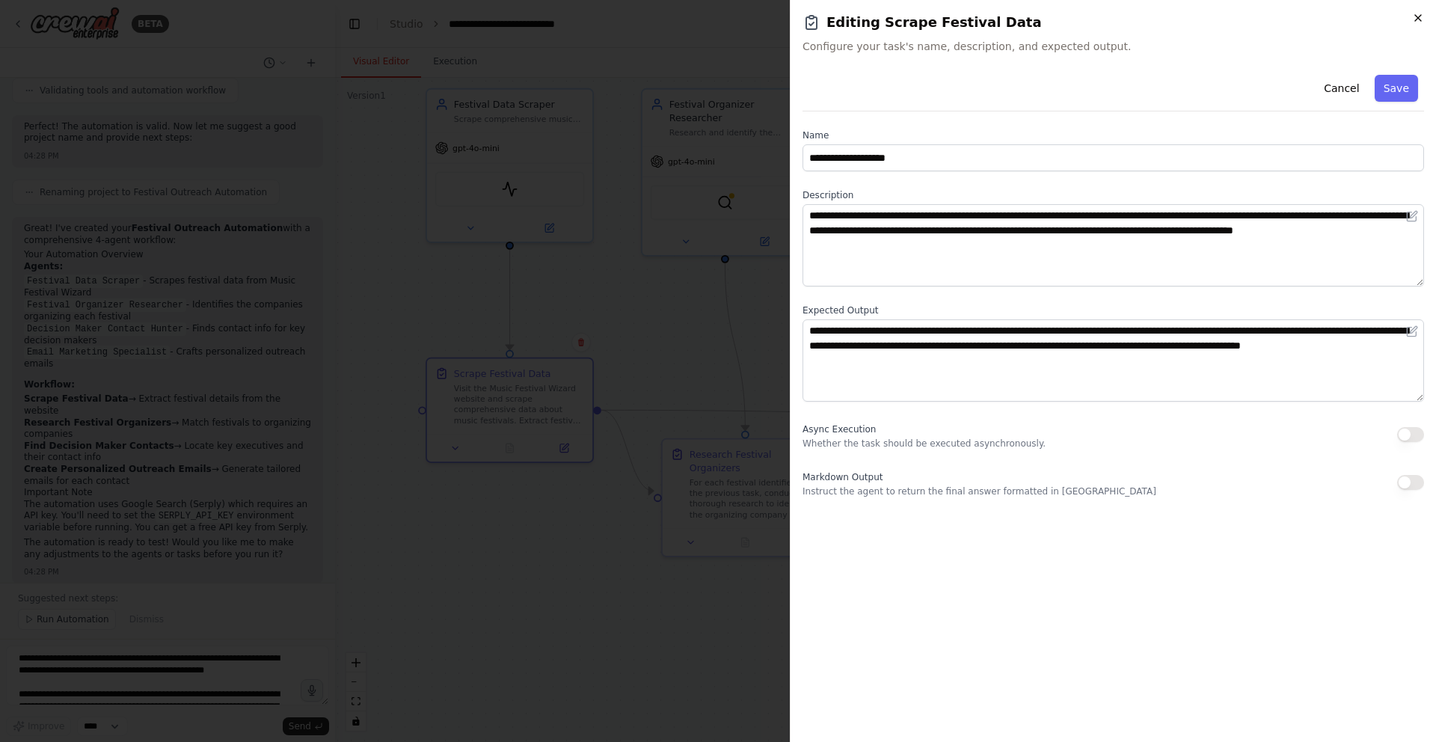
click at [1413, 15] on icon "button" at bounding box center [1419, 18] width 12 height 12
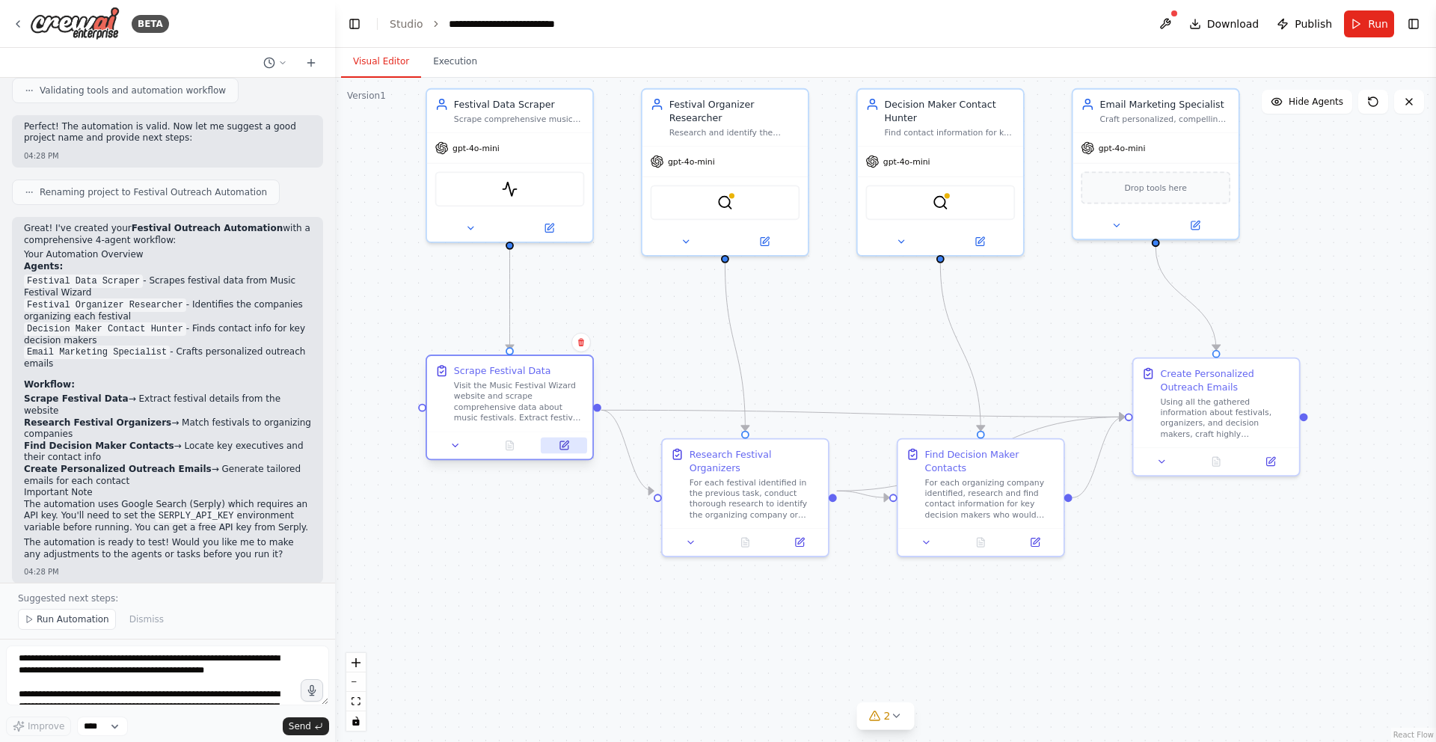
click at [559, 445] on icon at bounding box center [564, 445] width 10 height 10
click at [561, 450] on icon at bounding box center [564, 445] width 8 height 8
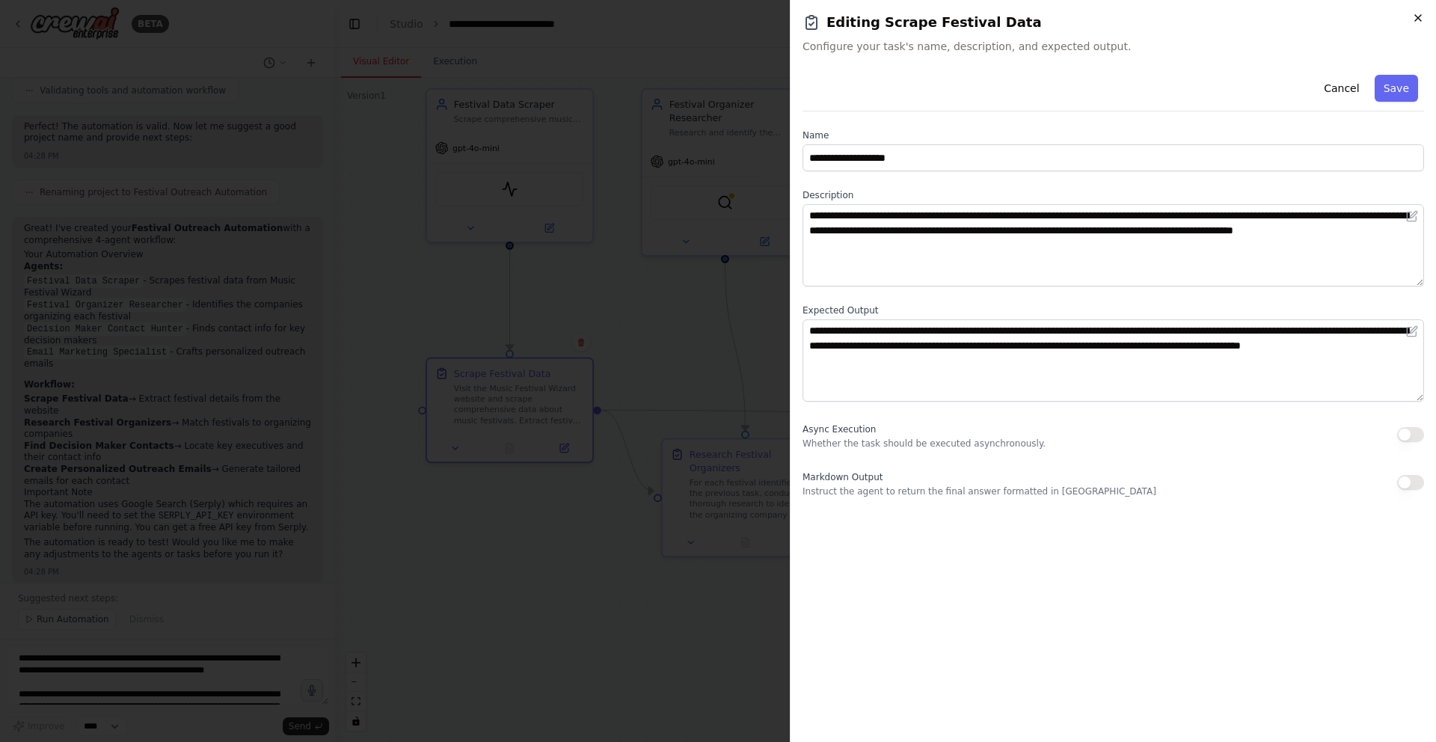
click at [1415, 14] on icon "button" at bounding box center [1419, 18] width 12 height 12
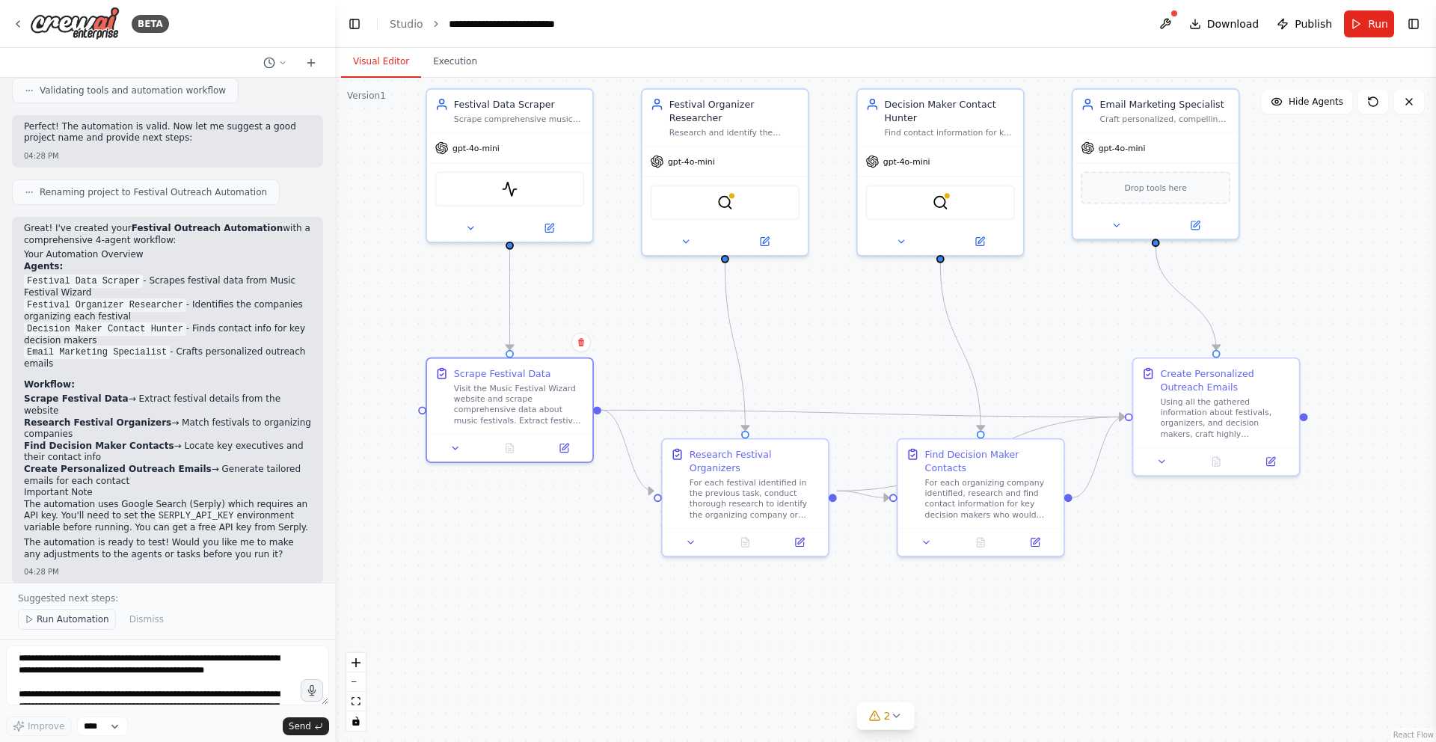
click at [57, 618] on span "Run Automation" at bounding box center [73, 619] width 73 height 12
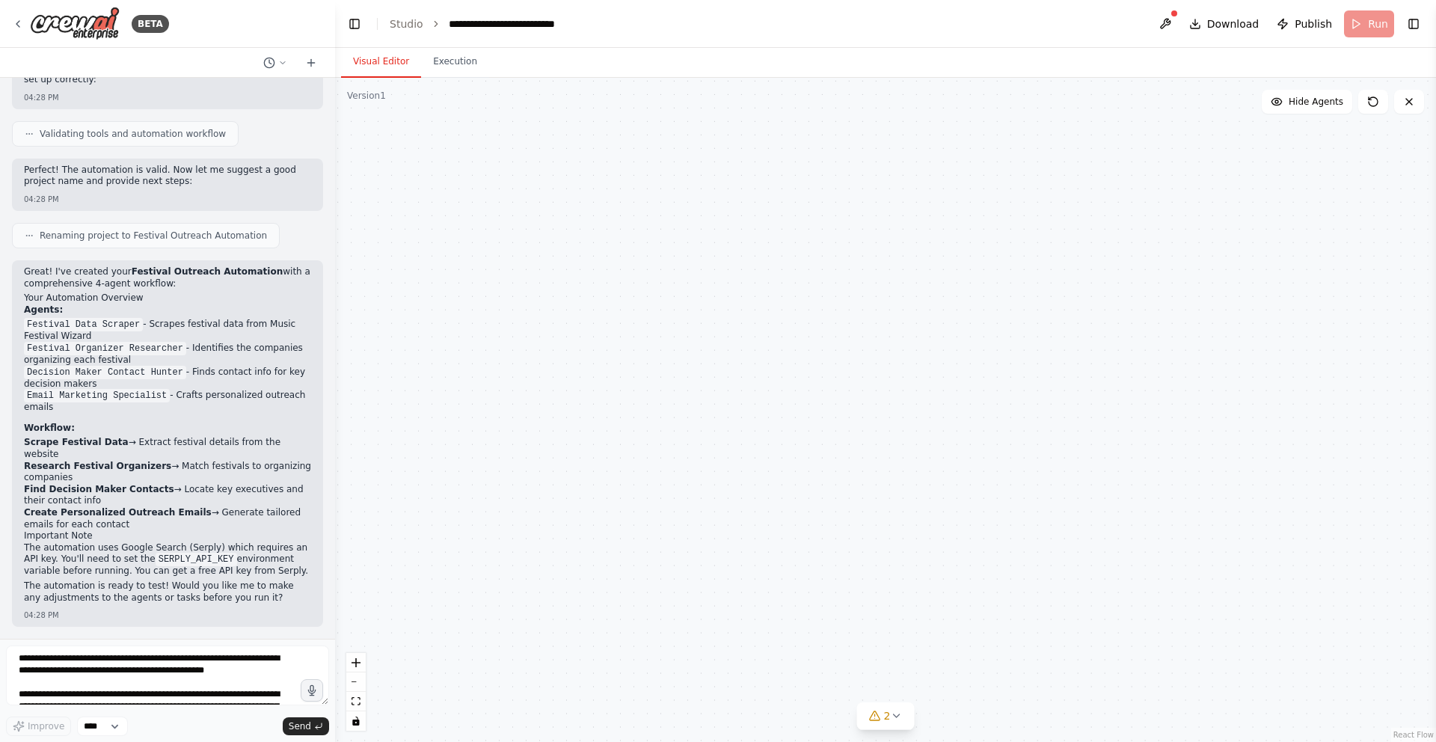
scroll to position [995, 0]
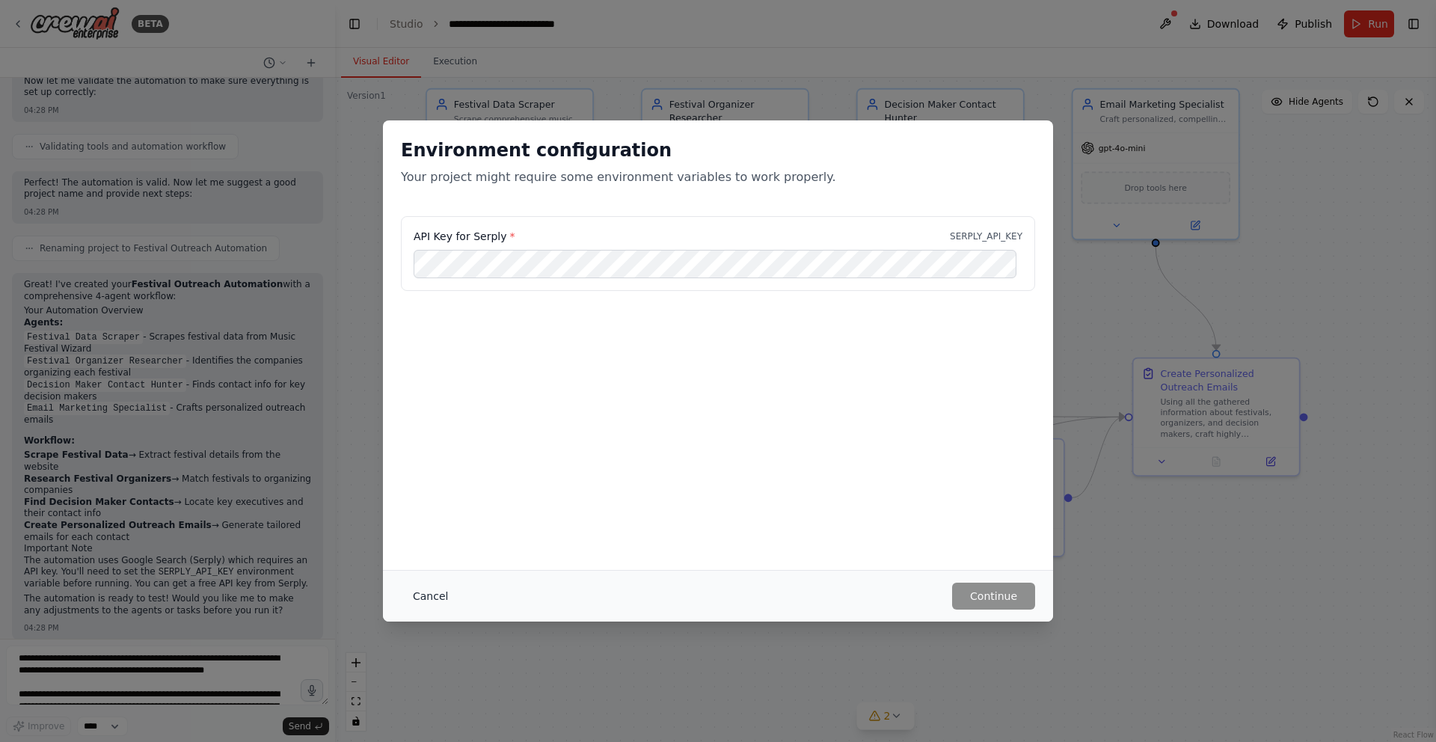
click at [429, 597] on button "Cancel" at bounding box center [430, 596] width 59 height 27
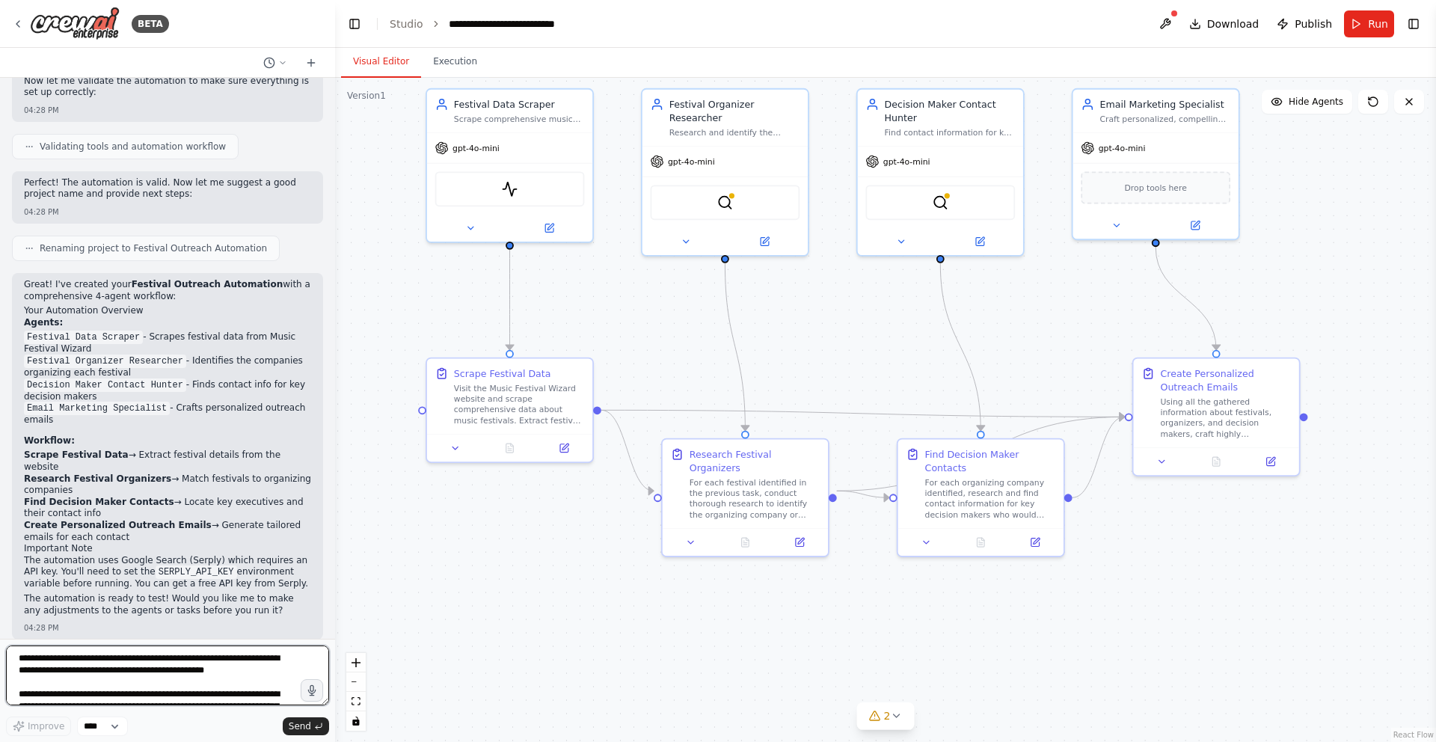
click at [112, 669] on textarea "**********" at bounding box center [167, 676] width 323 height 60
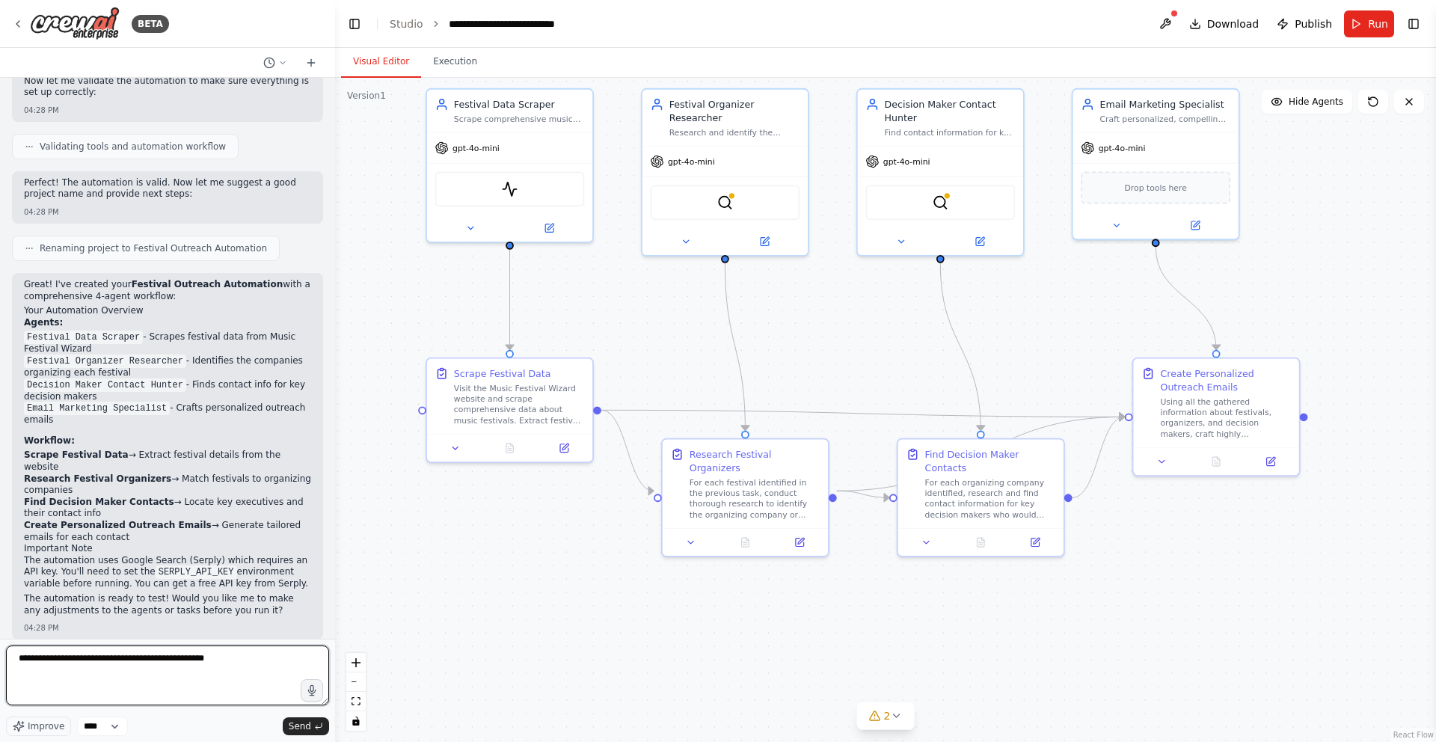
type textarea "**********"
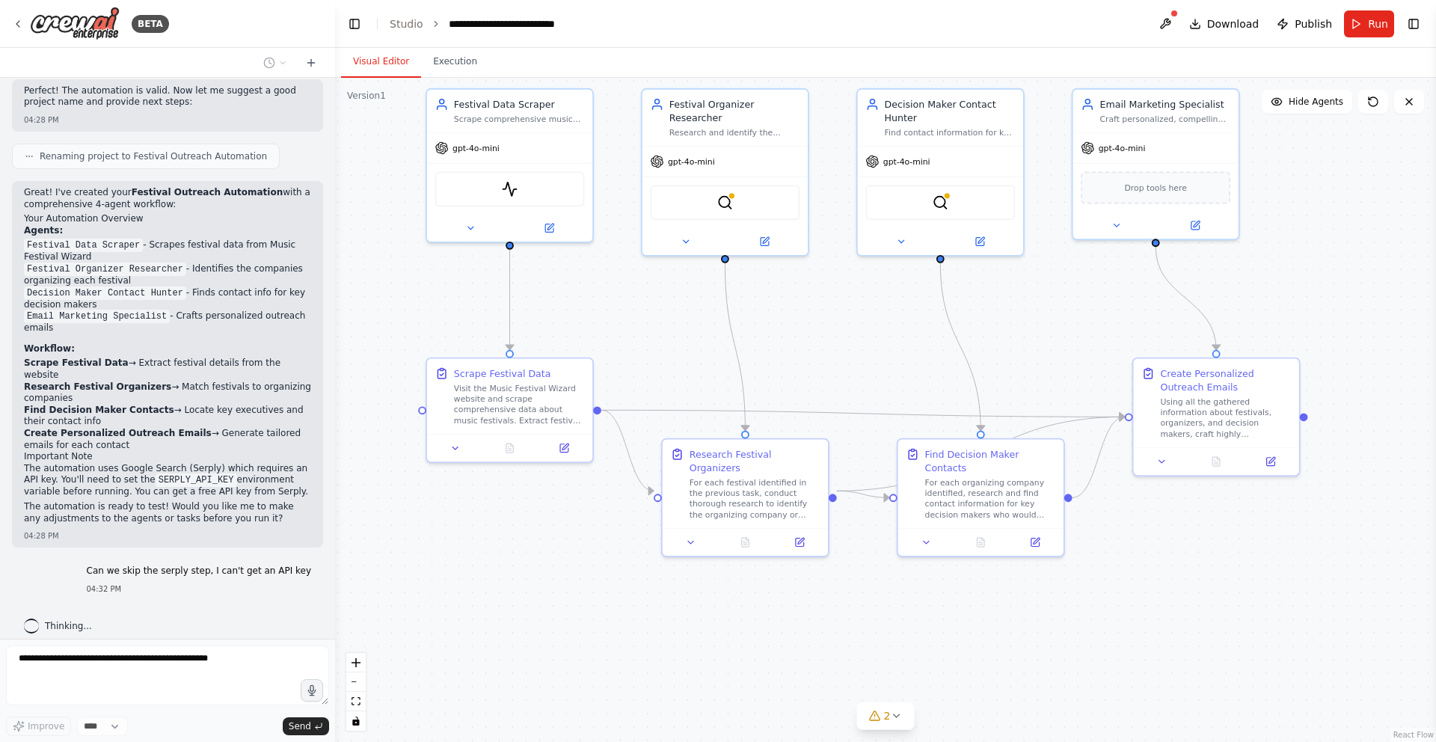
scroll to position [1087, 0]
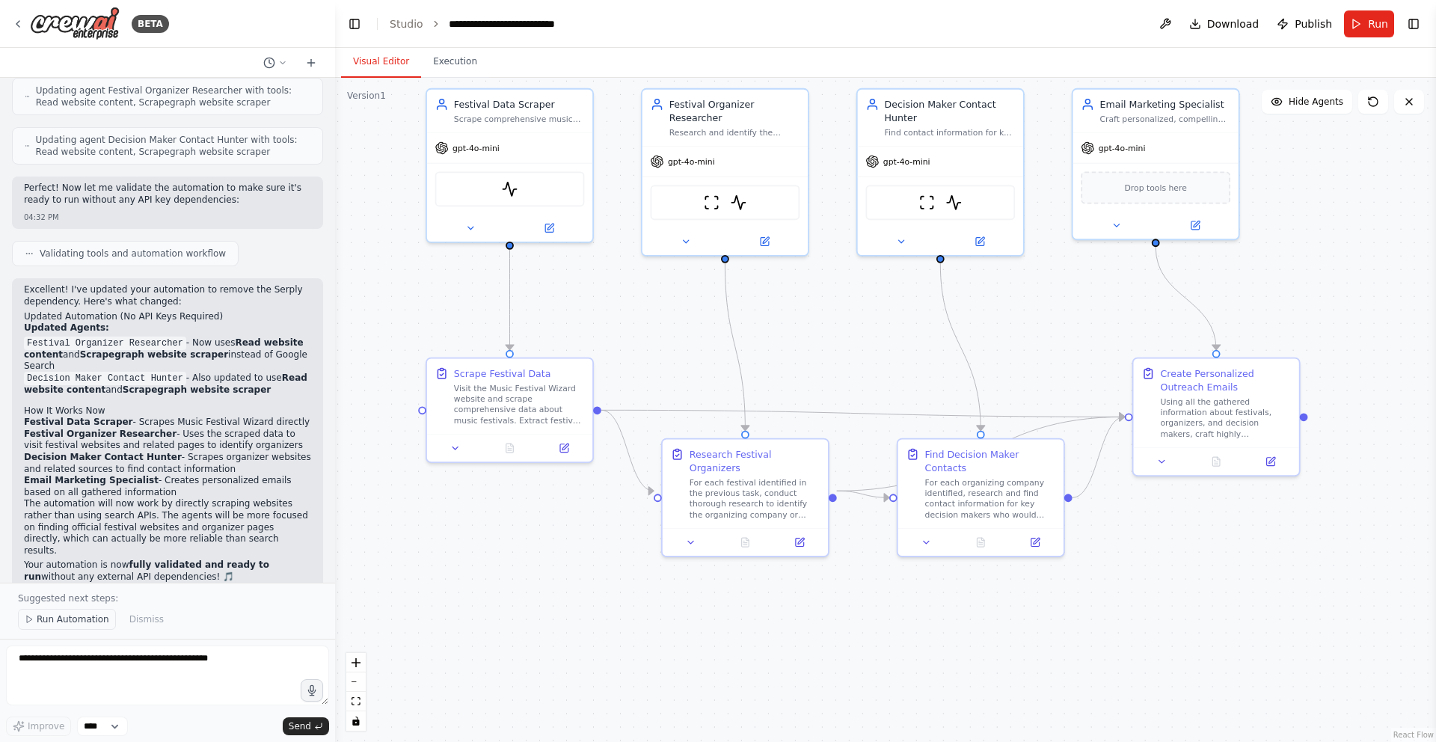
click at [59, 613] on span "Run Automation" at bounding box center [73, 619] width 73 height 12
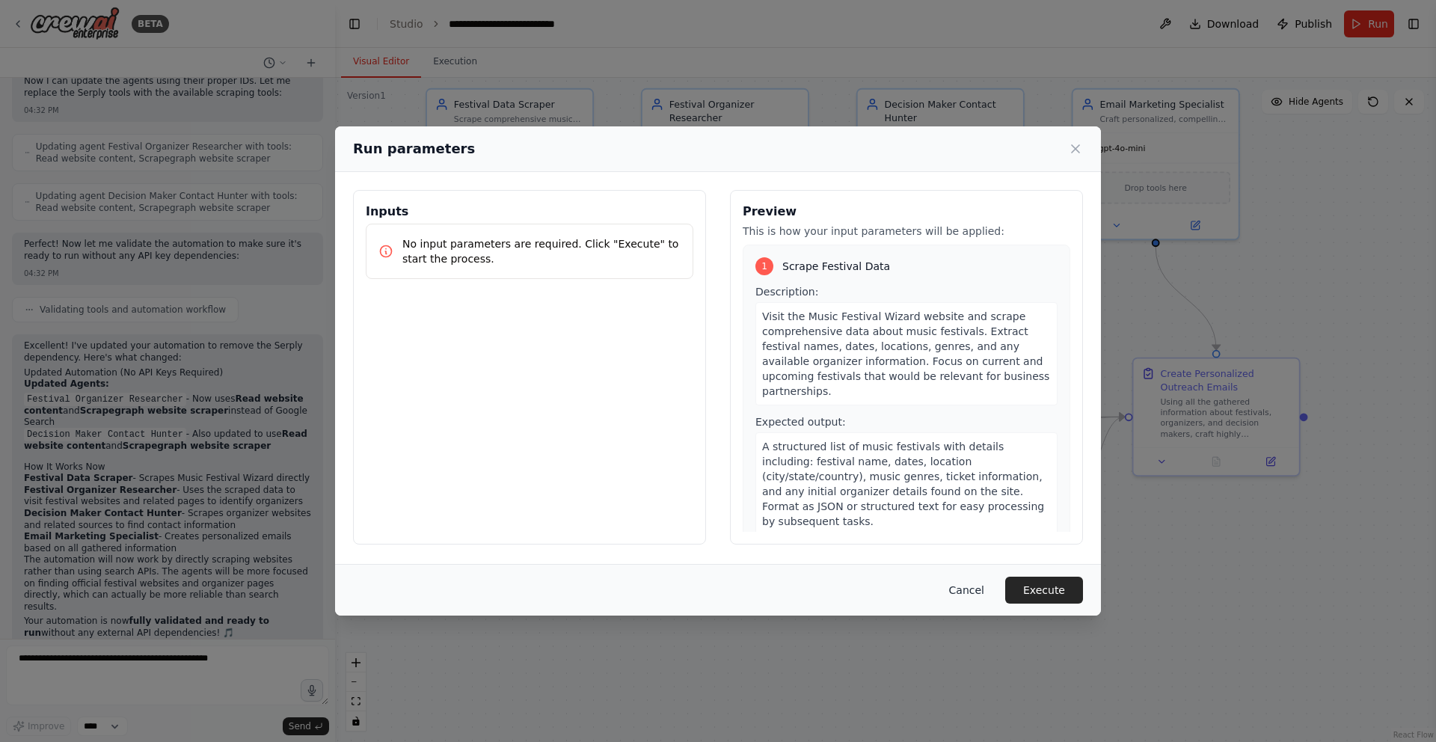
click at [972, 591] on button "Cancel" at bounding box center [966, 590] width 59 height 27
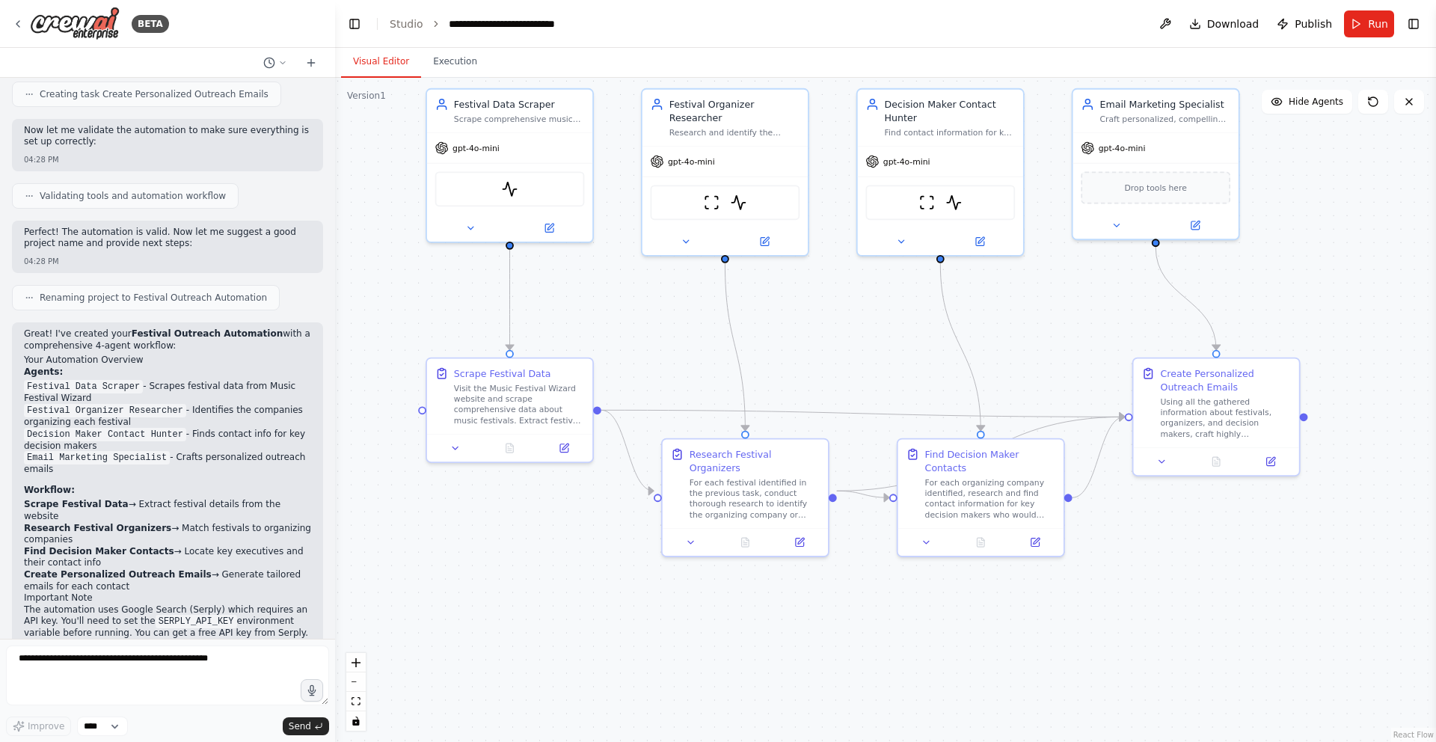
scroll to position [976, 0]
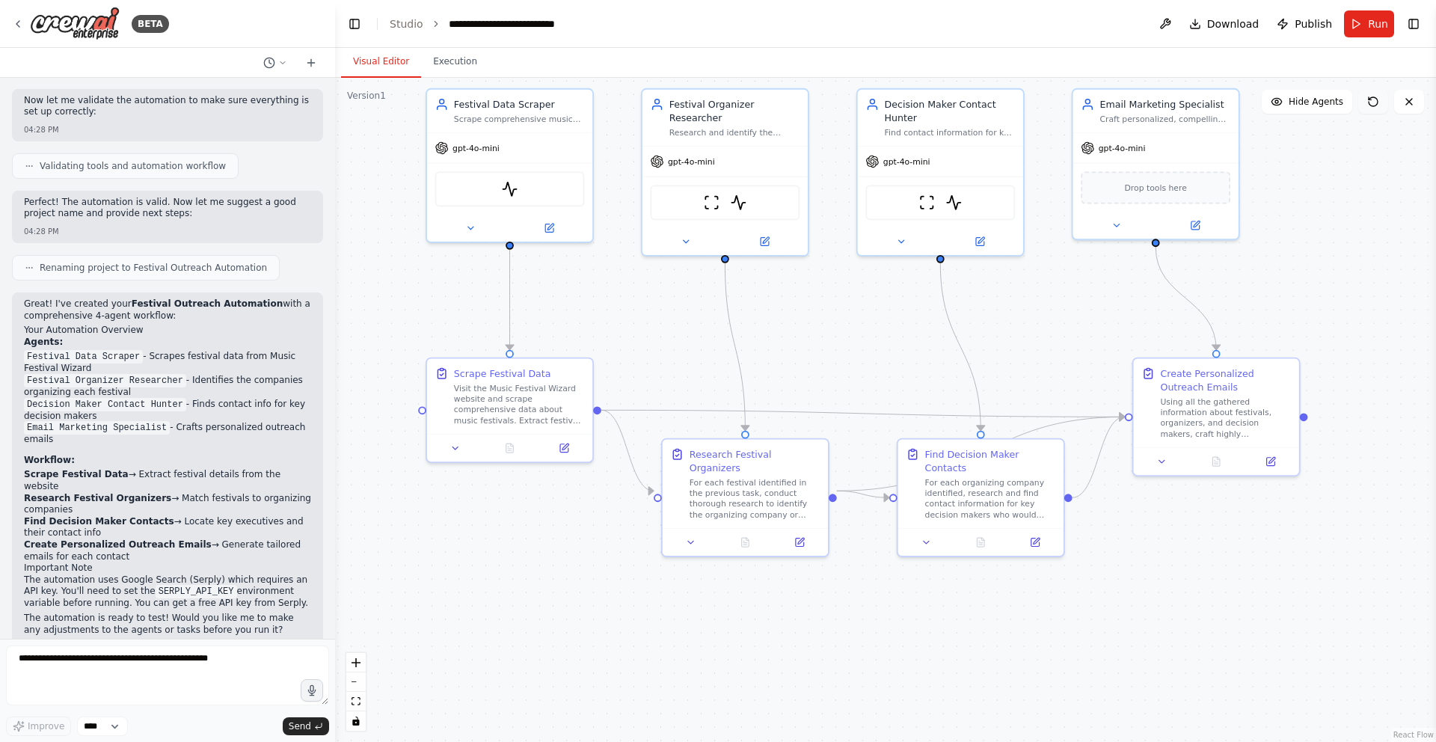
click at [1373, 111] on button at bounding box center [1374, 102] width 30 height 24
click at [1374, 105] on icon at bounding box center [1374, 102] width 12 height 12
click at [1365, 102] on button at bounding box center [1374, 102] width 30 height 24
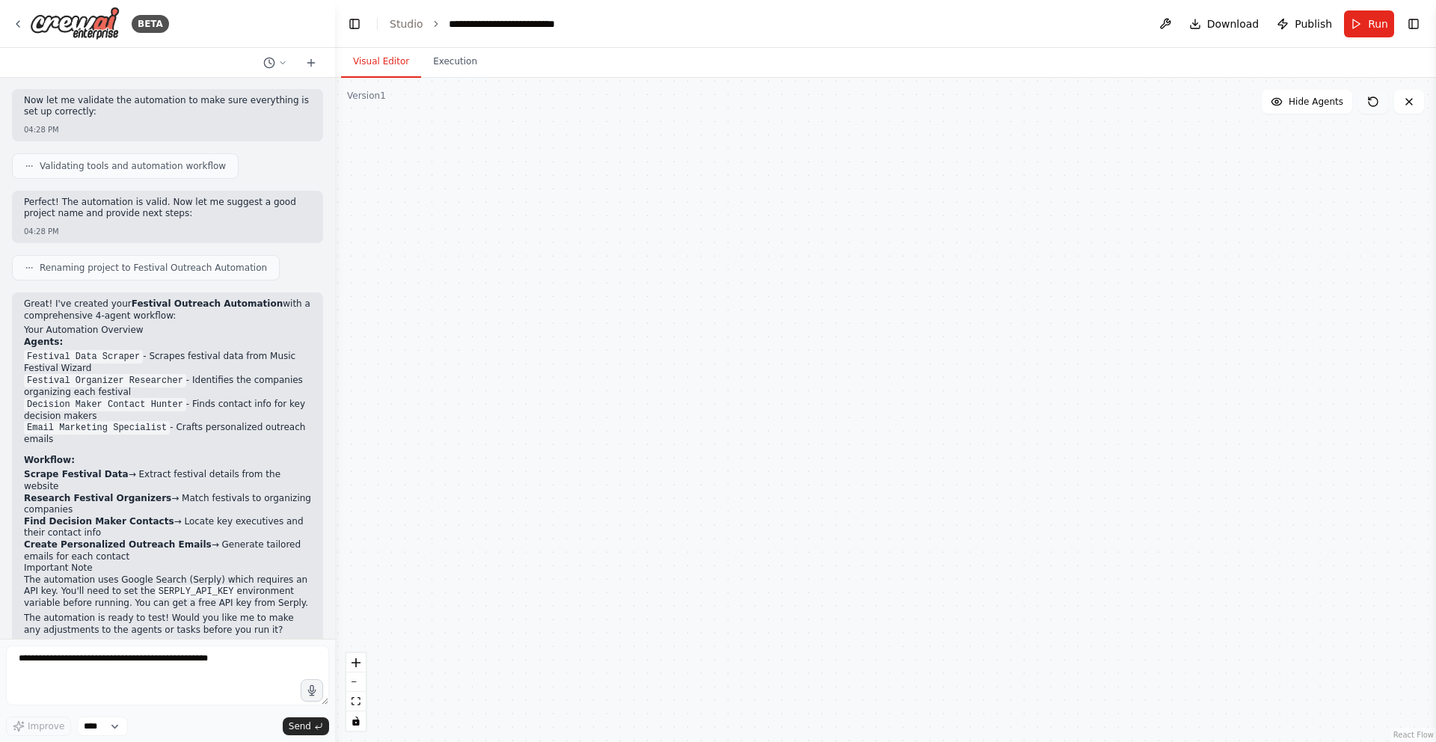
click at [1365, 102] on button at bounding box center [1374, 102] width 30 height 24
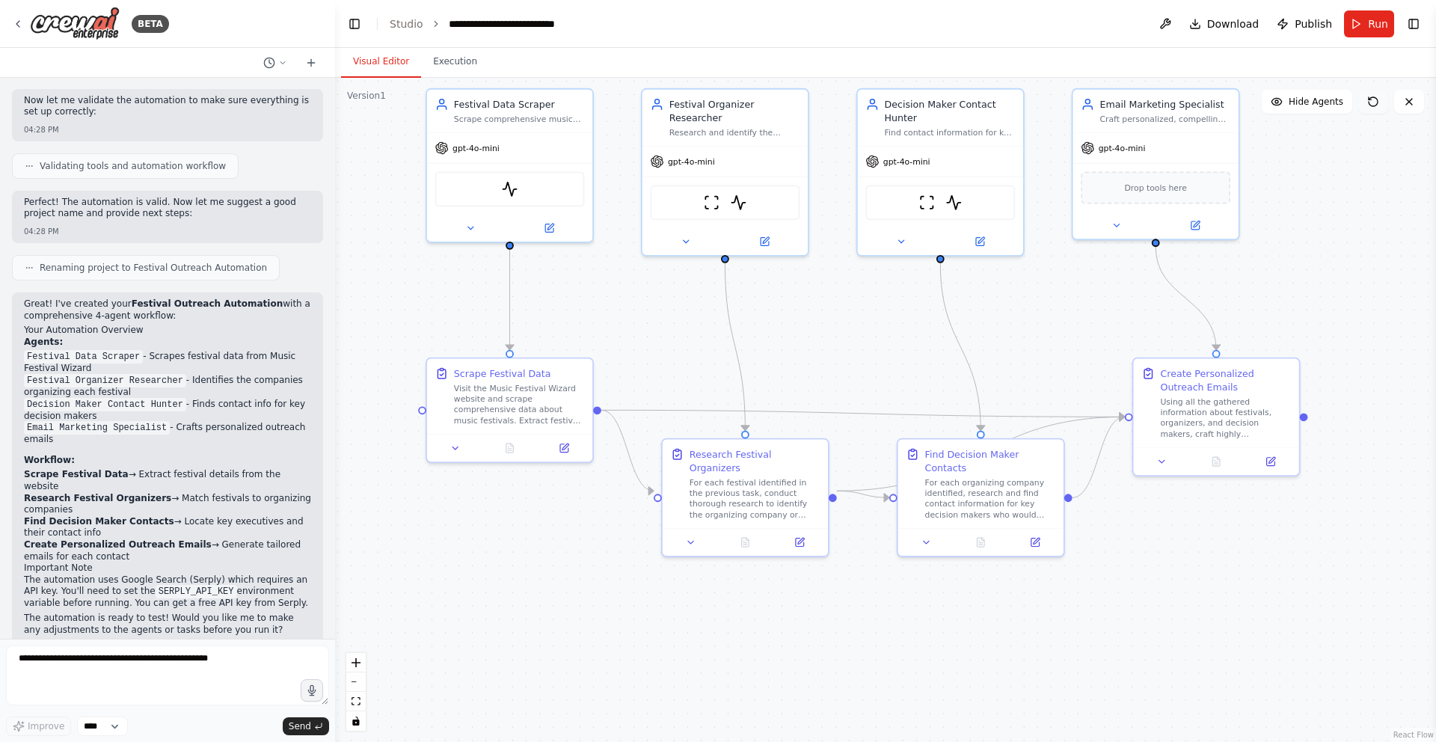
click at [1365, 102] on button at bounding box center [1374, 102] width 30 height 24
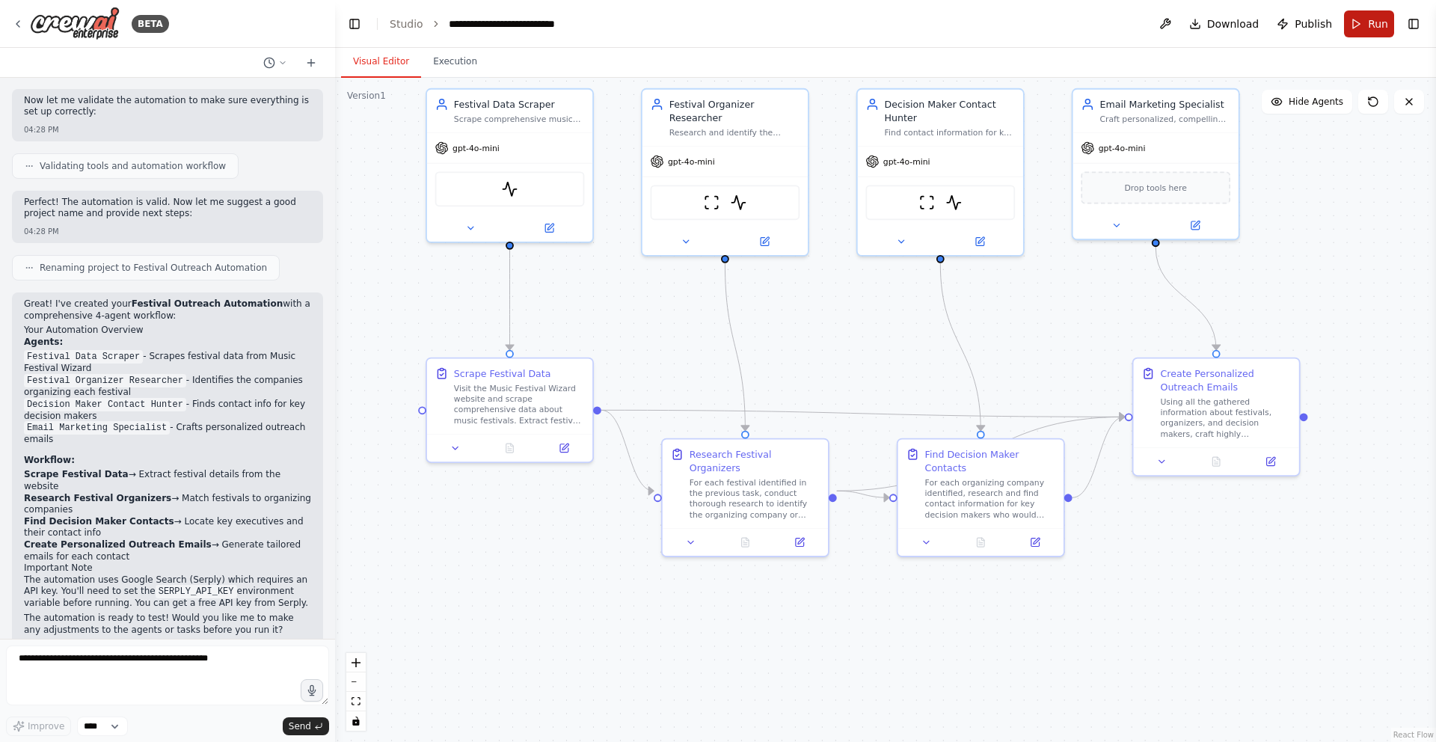
click at [1369, 21] on span "Run" at bounding box center [1378, 23] width 20 height 15
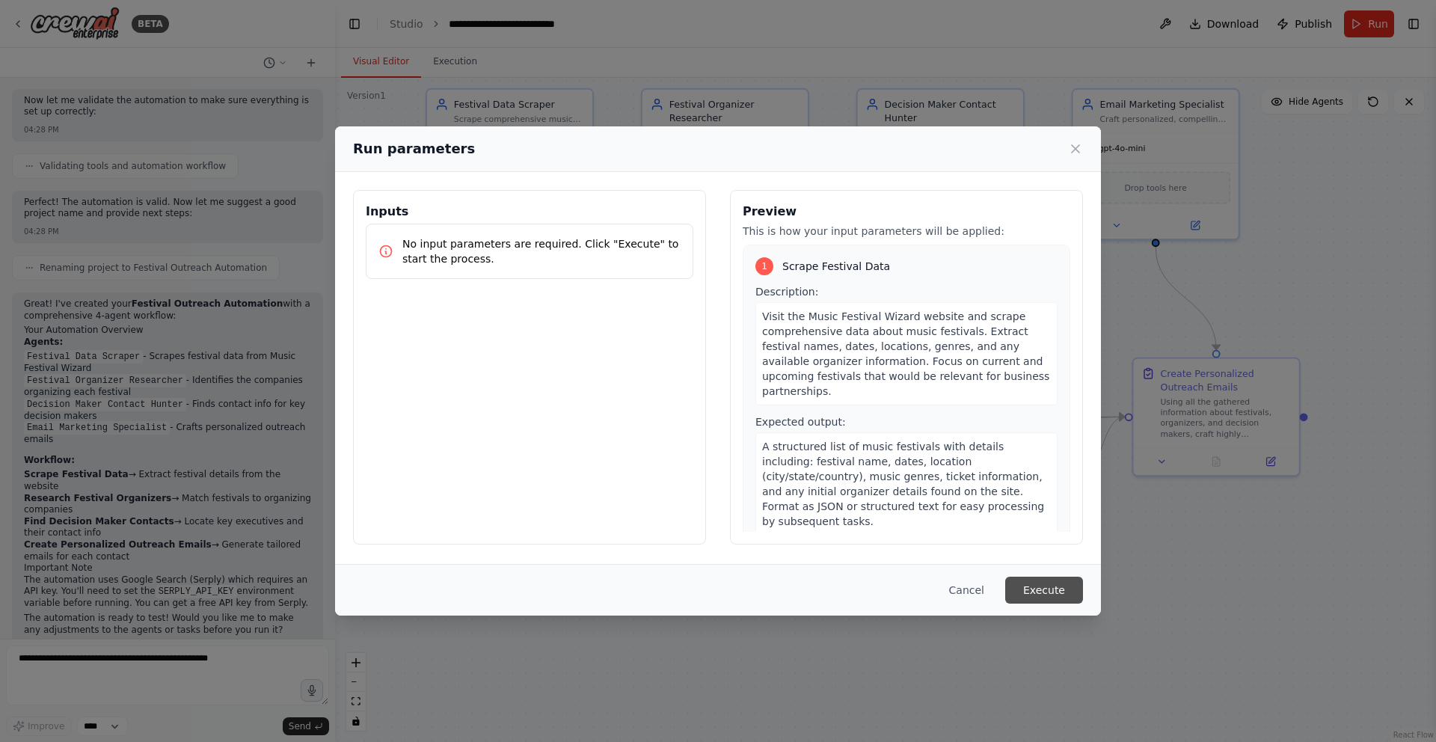
click at [1076, 579] on button "Execute" at bounding box center [1045, 590] width 78 height 27
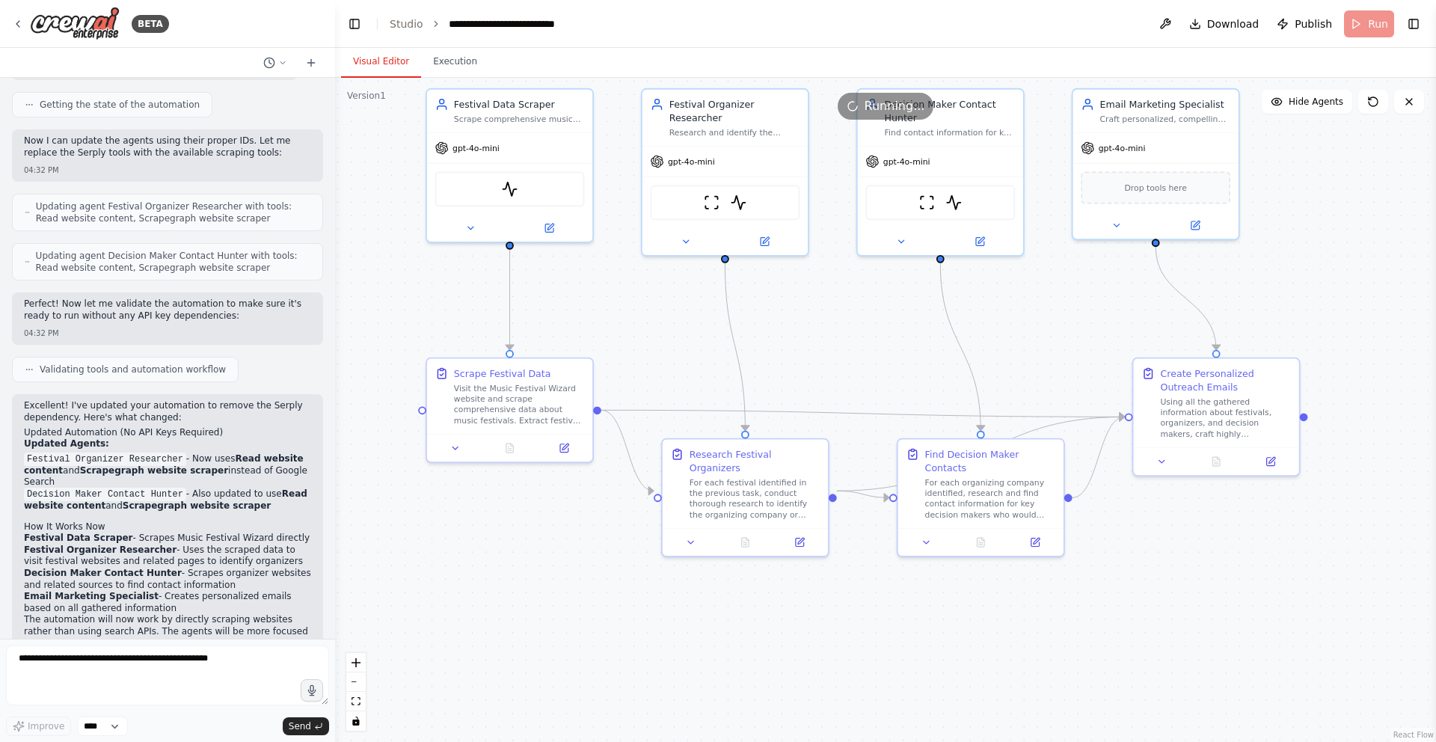
scroll to position [1823, 0]
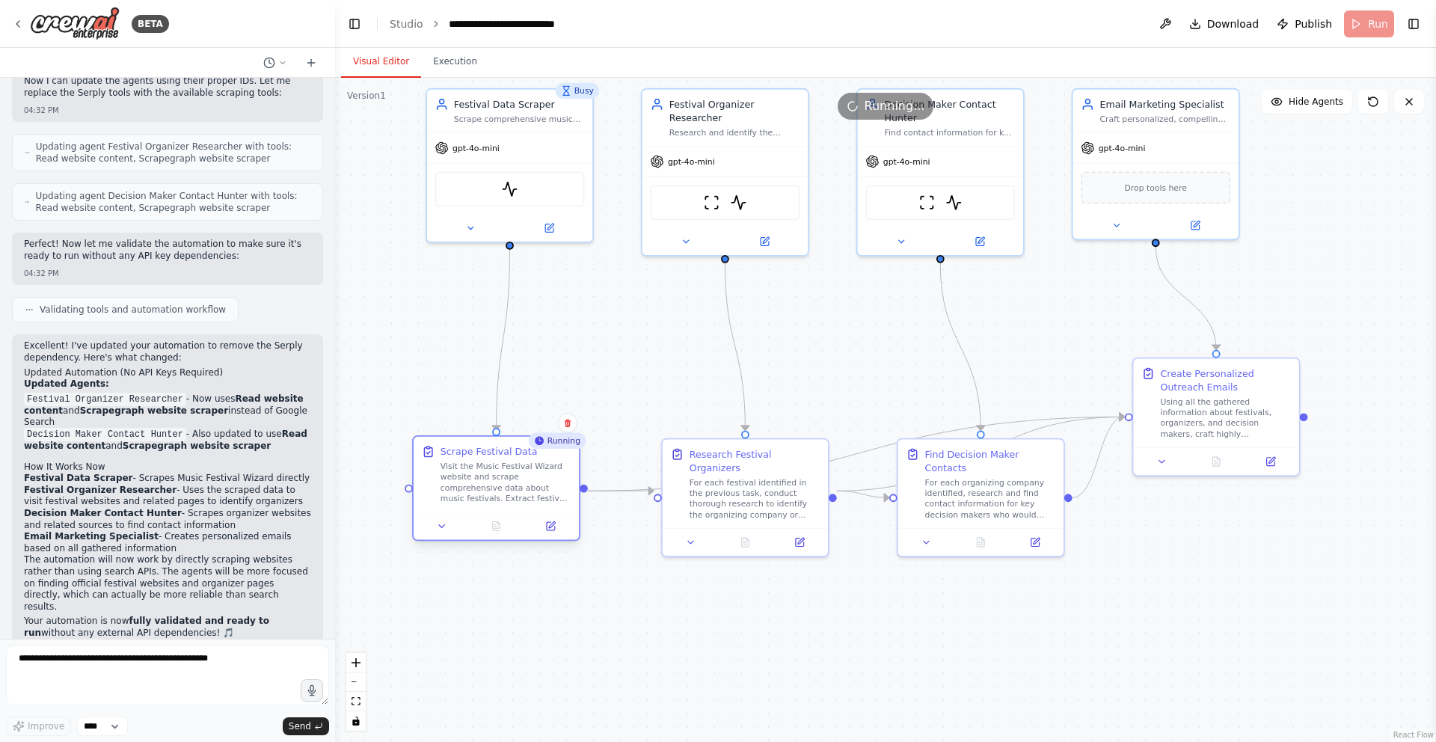
drag, startPoint x: 508, startPoint y: 382, endPoint x: 493, endPoint y: 450, distance: 69.7
click at [493, 450] on div "Scrape Festival Data Visit the Music Festival Wizard website and scrape compreh…" at bounding box center [506, 474] width 131 height 59
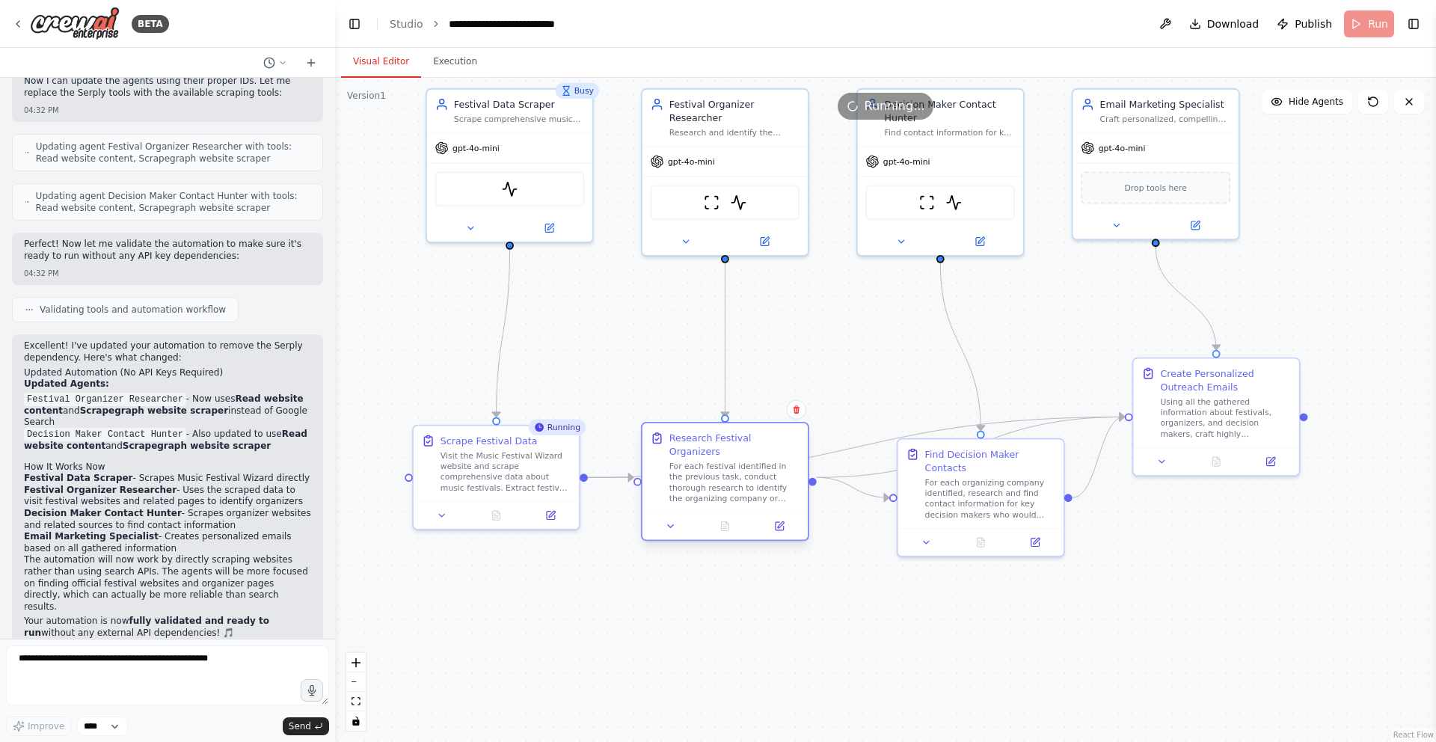
drag, startPoint x: 702, startPoint y: 468, endPoint x: 670, endPoint y: 459, distance: 33.4
click at [670, 461] on div "For each festival identified in the previous task, conduct thorough research to…" at bounding box center [735, 482] width 131 height 43
drag, startPoint x: 696, startPoint y: 470, endPoint x: 717, endPoint y: 473, distance: 21.2
click at [717, 473] on div "For each festival identified in the previous task, conduct thorough research to…" at bounding box center [735, 482] width 131 height 43
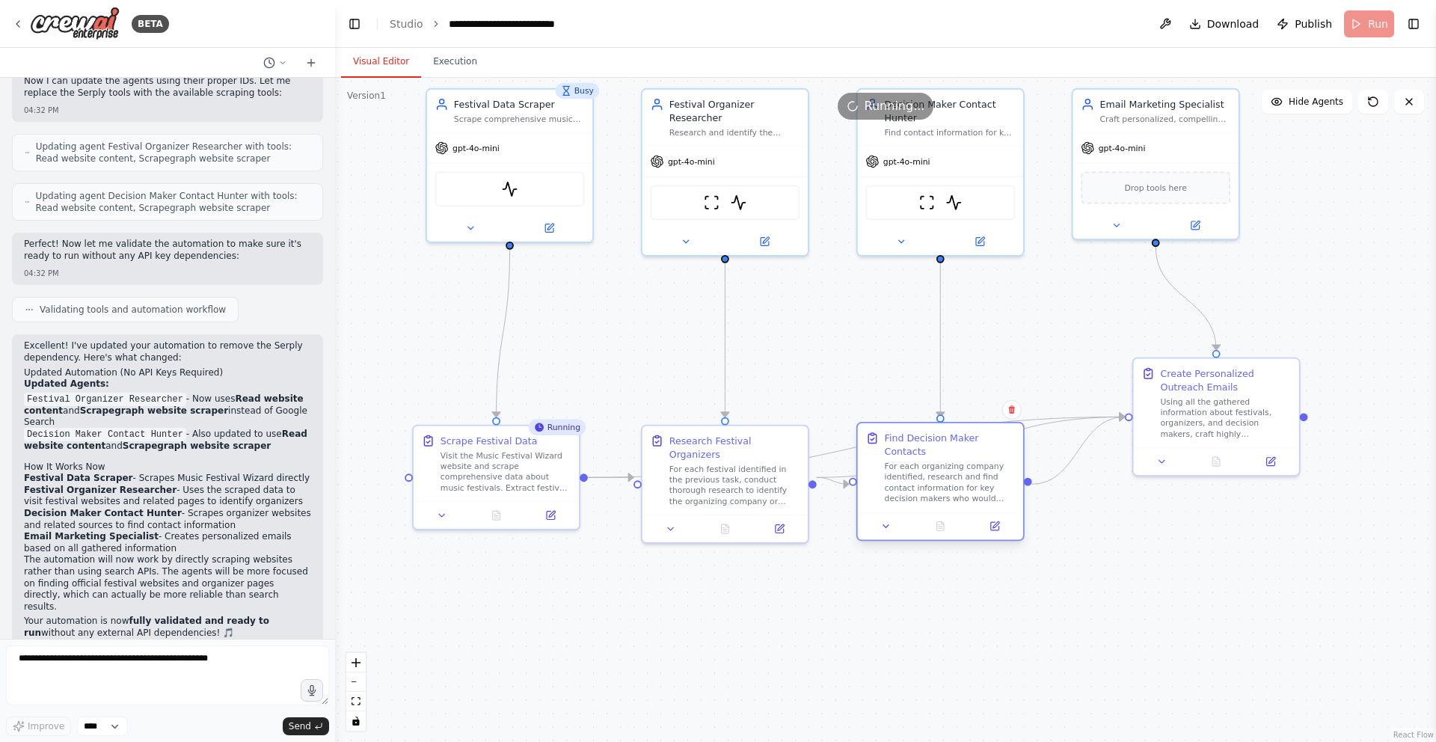
drag, startPoint x: 958, startPoint y: 499, endPoint x: 917, endPoint y: 480, distance: 45.2
click at [917, 480] on div "For each organizing company identified, research and find contact information f…" at bounding box center [950, 482] width 131 height 43
drag, startPoint x: 897, startPoint y: 476, endPoint x: 904, endPoint y: 470, distance: 9.0
click at [904, 470] on div "For each organizing company identified, research and find contact information f…" at bounding box center [950, 482] width 131 height 43
click at [946, 150] on div "gpt-4o-mini" at bounding box center [940, 159] width 165 height 30
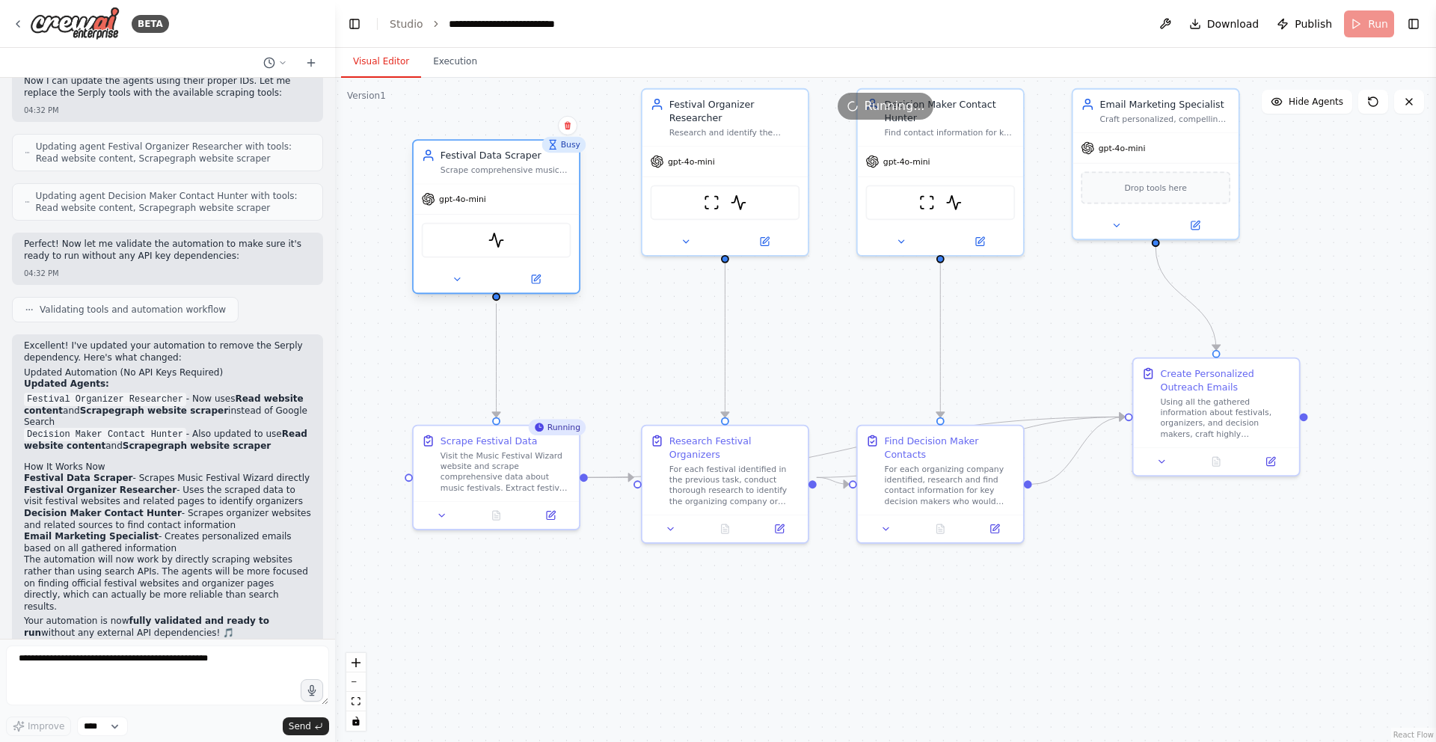
drag, startPoint x: 515, startPoint y: 155, endPoint x: 501, endPoint y: 208, distance: 54.8
click at [501, 208] on div "gpt-4o-mini" at bounding box center [496, 200] width 165 height 30
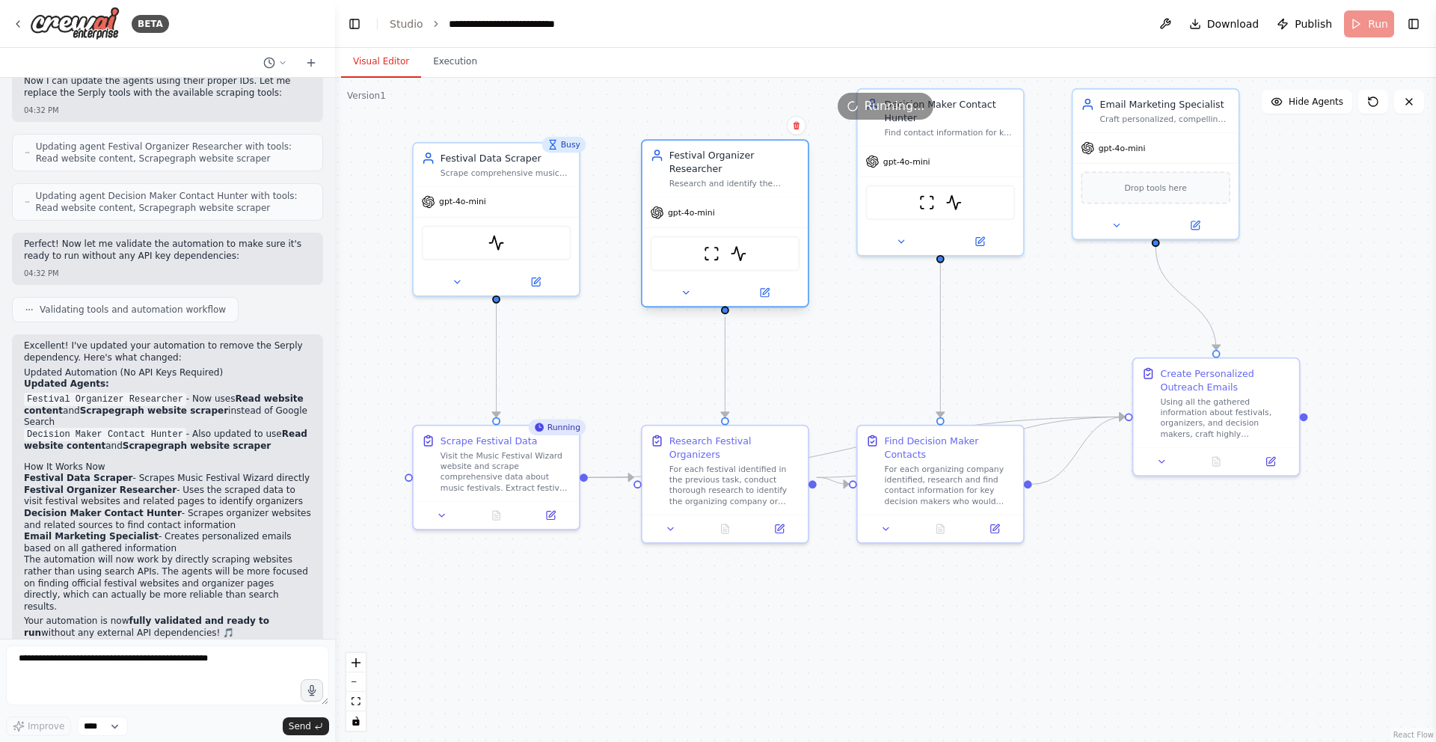
drag, startPoint x: 749, startPoint y: 141, endPoint x: 744, endPoint y: 202, distance: 60.8
click at [744, 202] on div "Festival Organizer Researcher Research and identify the organizations, companie…" at bounding box center [725, 223] width 168 height 168
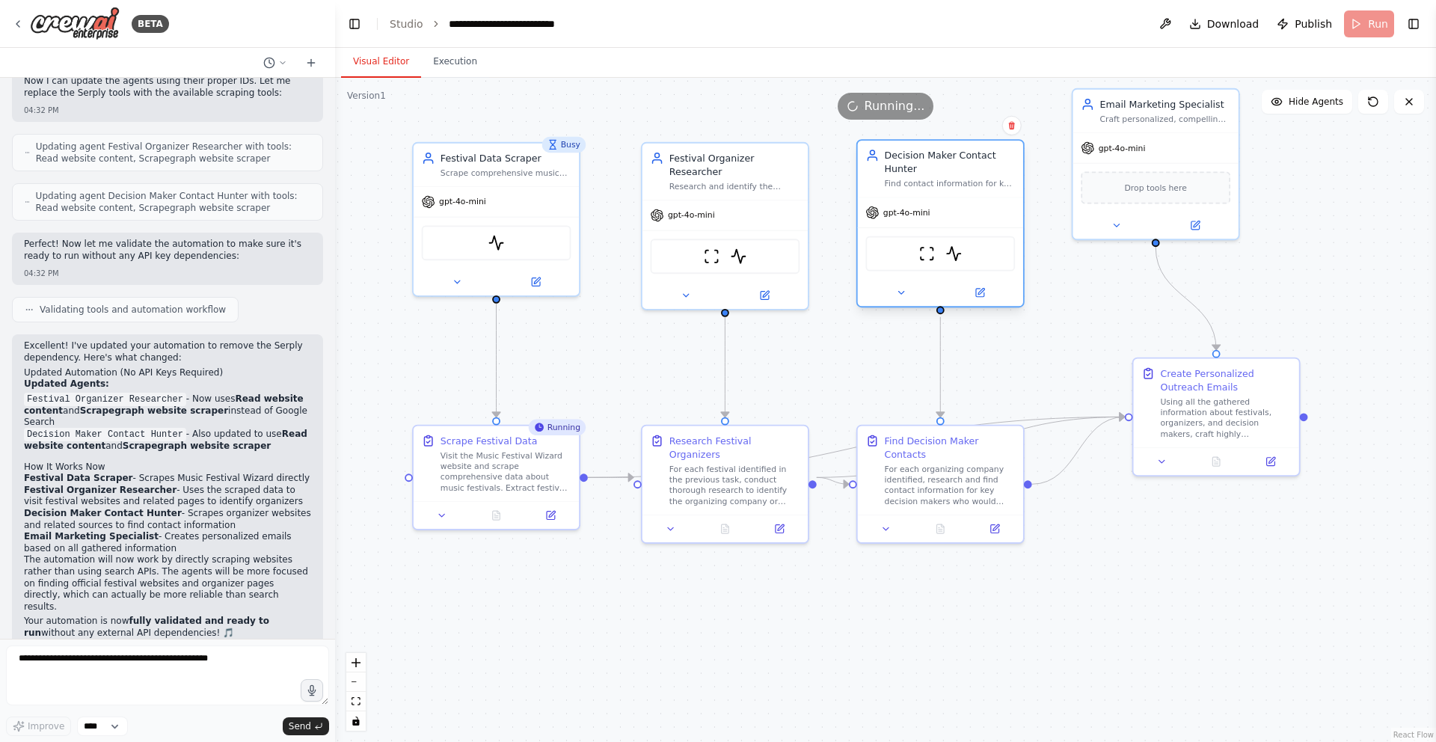
drag, startPoint x: 957, startPoint y: 141, endPoint x: 953, endPoint y: 199, distance: 58.5
click at [953, 199] on div "Decision Maker Contact [PERSON_NAME] Find contact information for key decision …" at bounding box center [941, 223] width 168 height 168
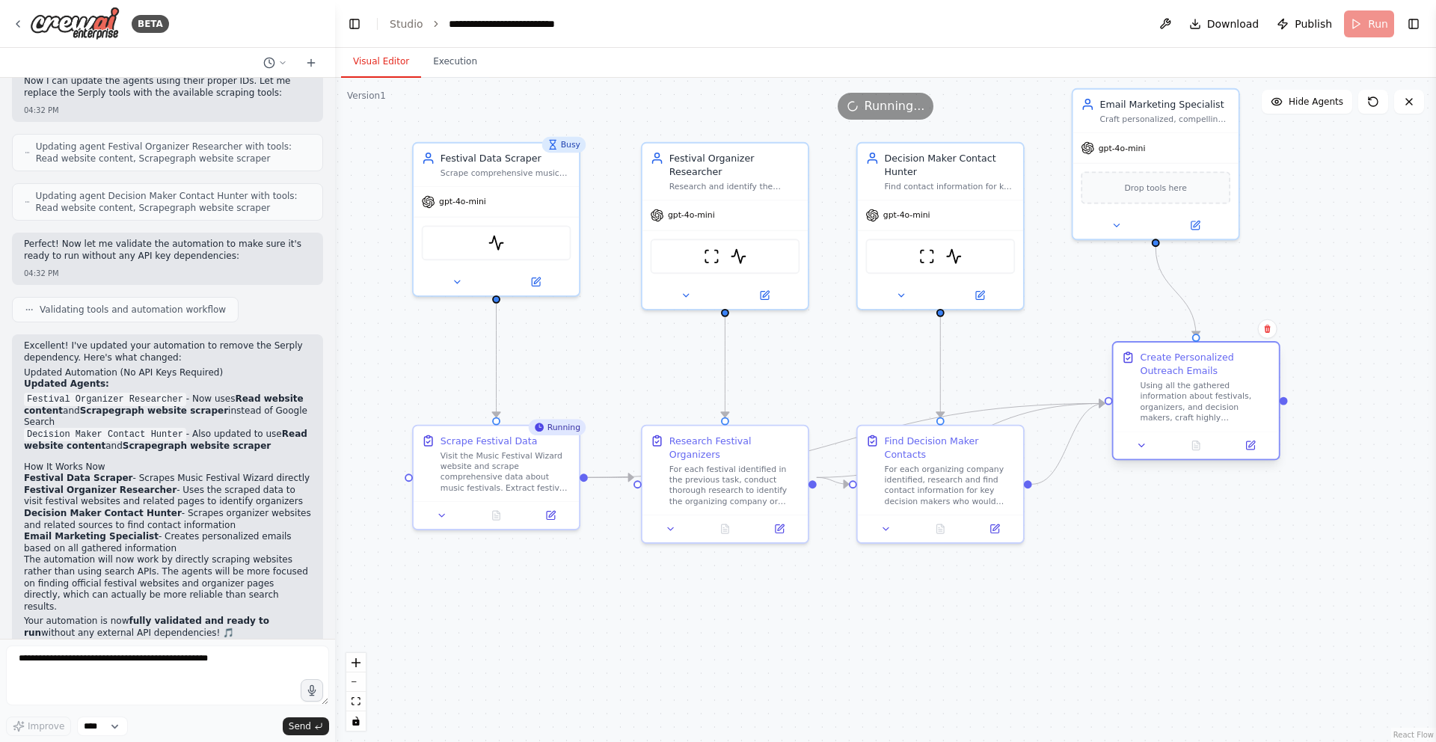
drag, startPoint x: 1259, startPoint y: 388, endPoint x: 1234, endPoint y: 380, distance: 26.5
click at [1234, 380] on div "Create Personalized Outreach Emails Using all the gathered information about fe…" at bounding box center [1205, 387] width 131 height 73
drag, startPoint x: 1179, startPoint y: 138, endPoint x: 1215, endPoint y: 157, distance: 40.8
click at [1215, 157] on div "gpt-4o-mini" at bounding box center [1195, 159] width 165 height 30
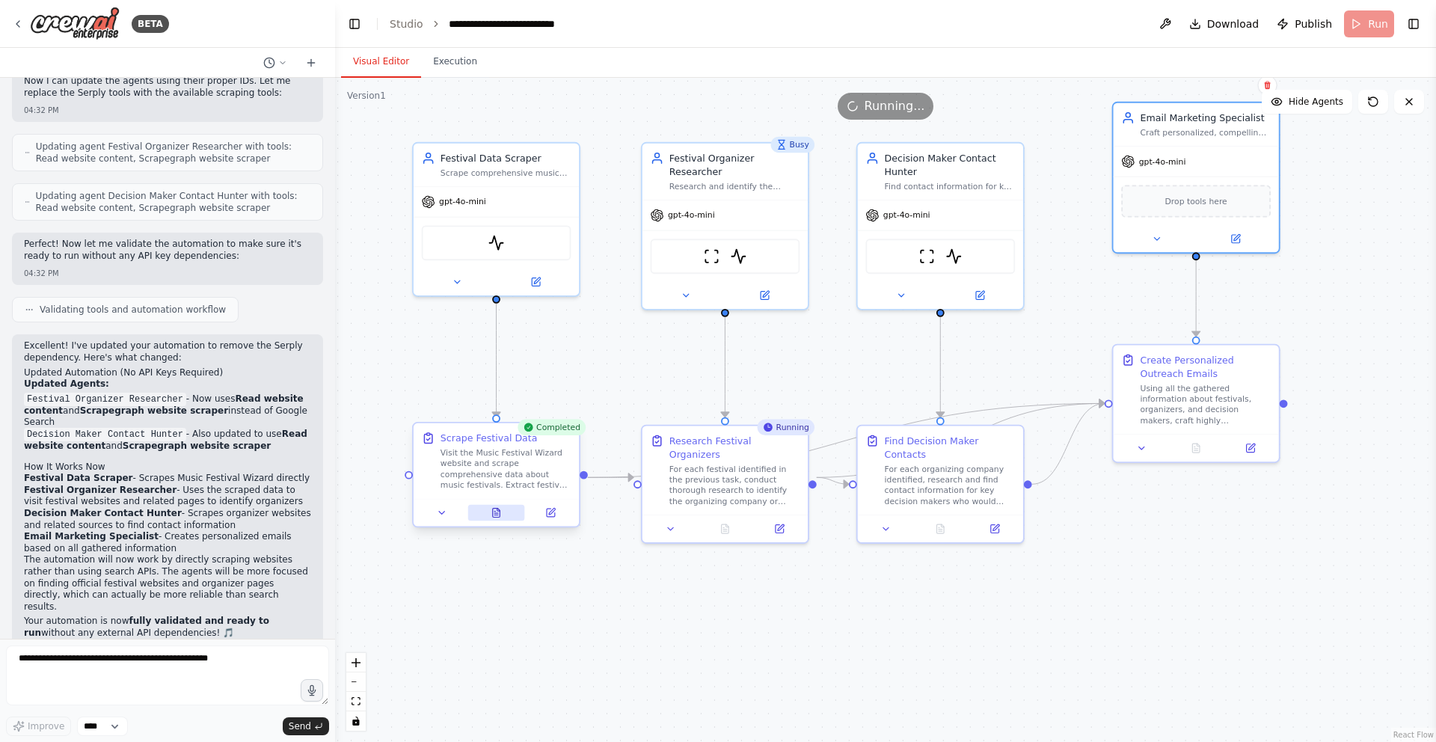
click at [496, 518] on button at bounding box center [496, 513] width 57 height 16
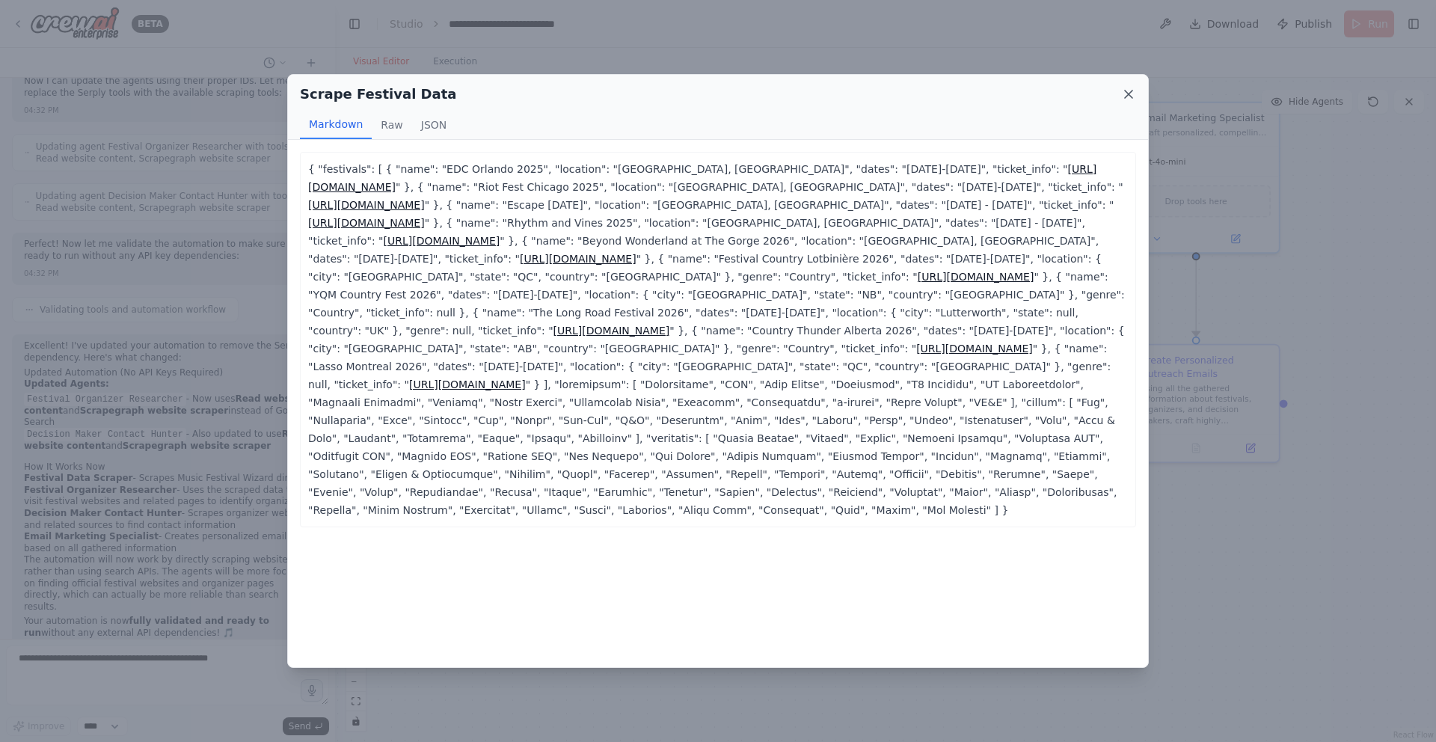
click at [1133, 94] on icon at bounding box center [1128, 94] width 15 height 15
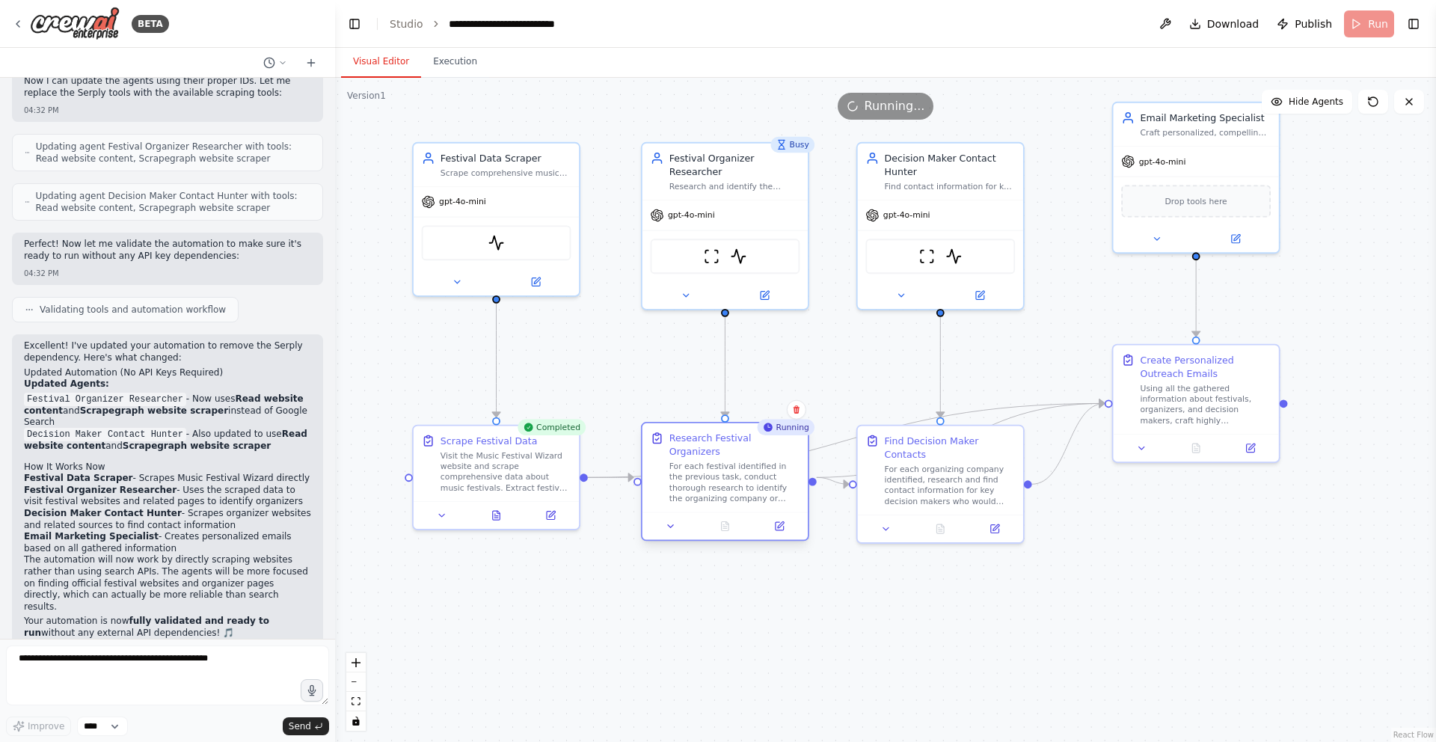
click at [691, 461] on div "For each festival identified in the previous task, conduct thorough research to…" at bounding box center [735, 482] width 131 height 43
click at [784, 433] on div "Running" at bounding box center [786, 427] width 58 height 16
click at [672, 521] on icon at bounding box center [671, 526] width 10 height 10
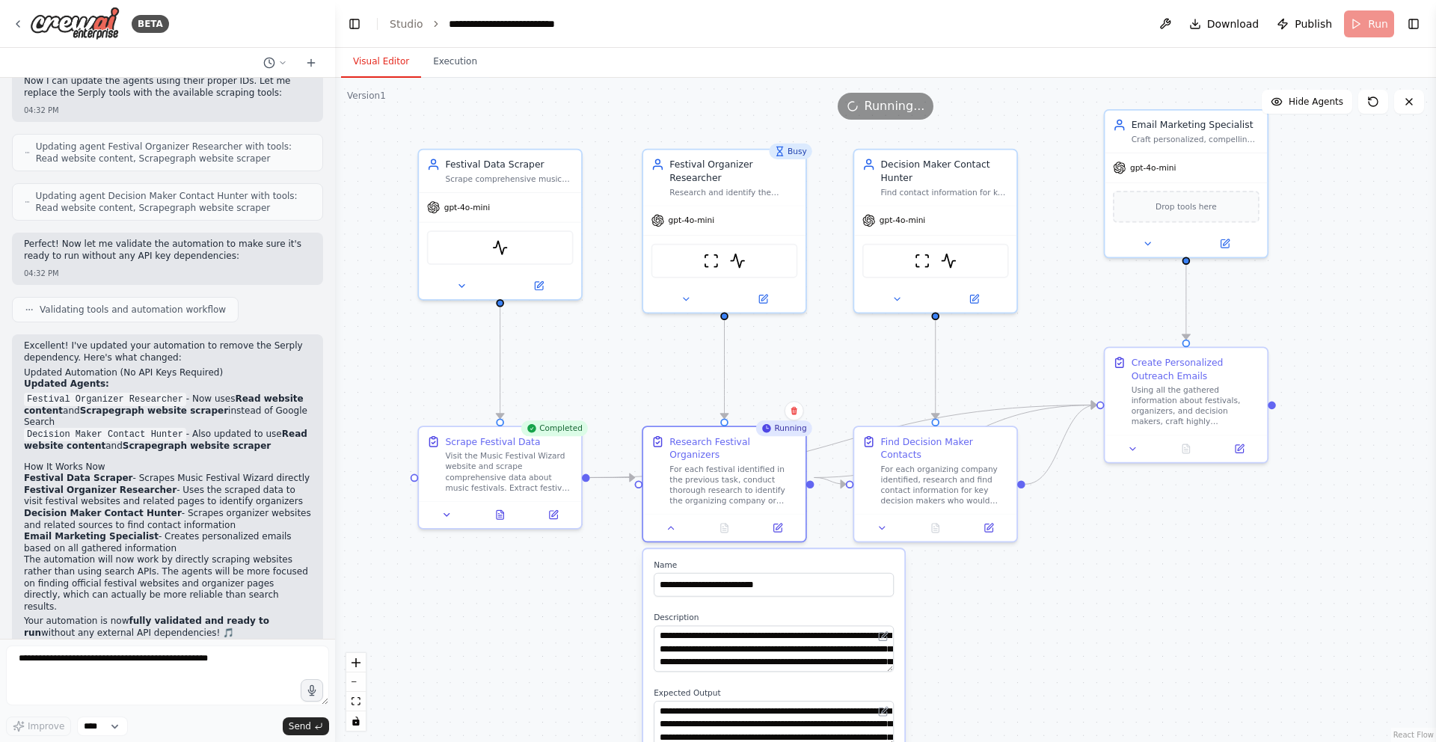
click at [606, 558] on div ".deletable-edge-delete-btn { width: 20px; height: 20px; border: 0px solid #ffff…" at bounding box center [885, 410] width 1101 height 664
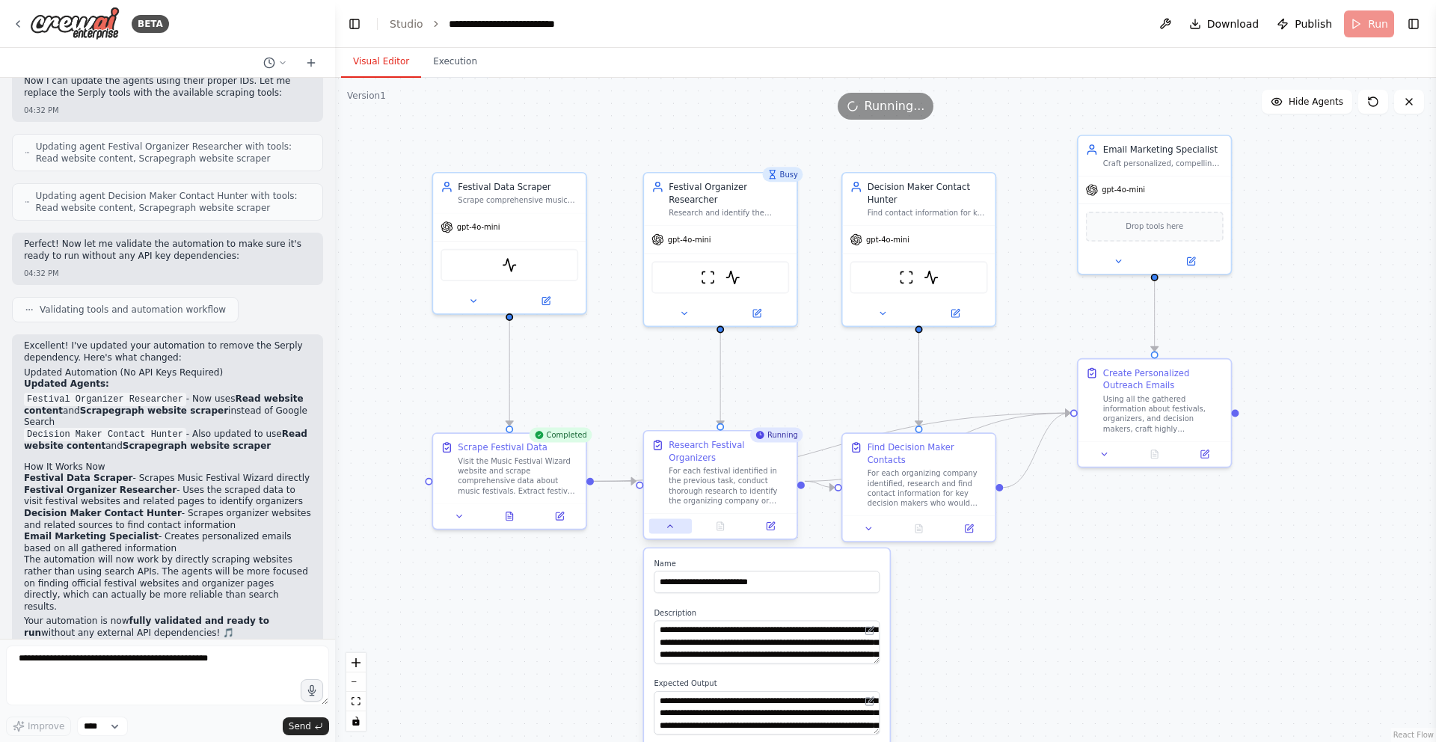
click at [672, 519] on button at bounding box center [670, 526] width 43 height 15
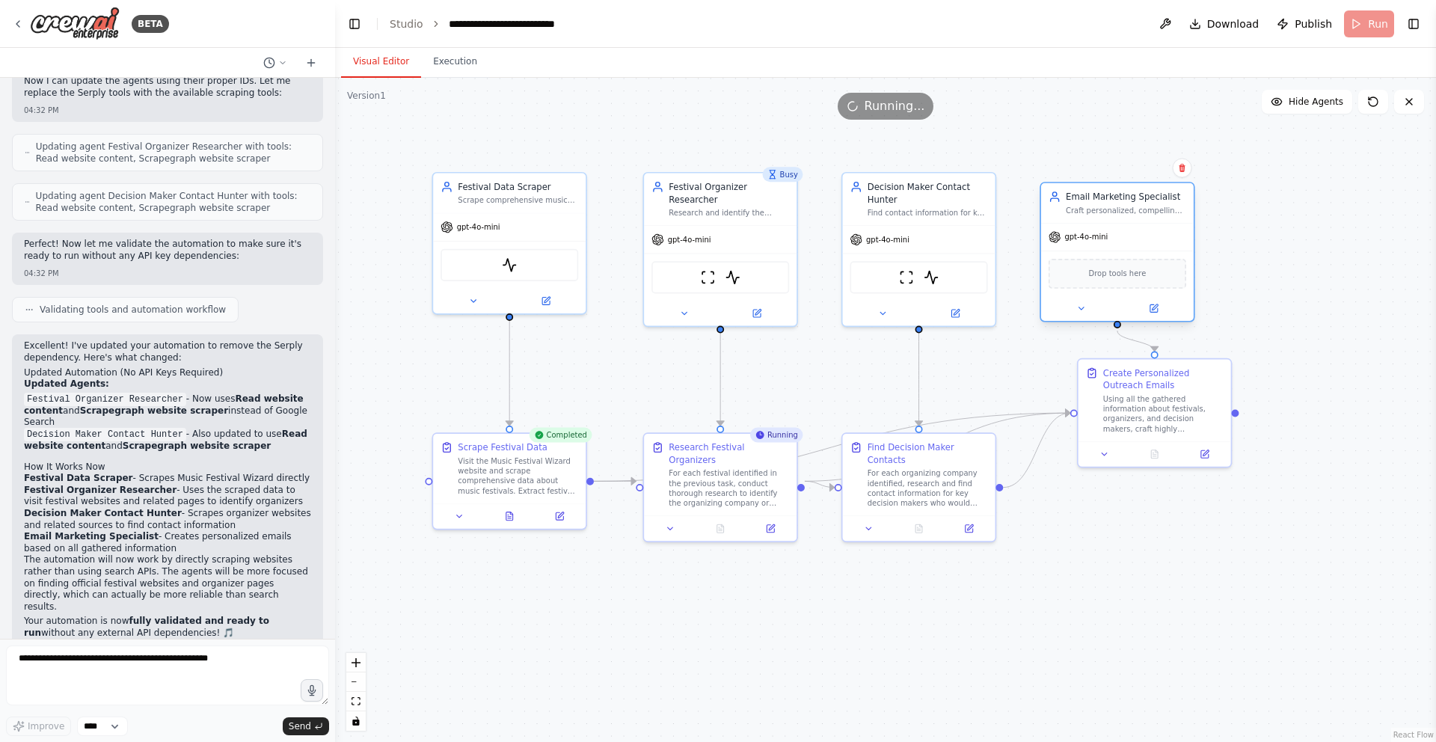
drag, startPoint x: 1162, startPoint y: 165, endPoint x: 1133, endPoint y: 198, distance: 44.0
click at [1133, 198] on div "Email Marketing Specialist" at bounding box center [1126, 197] width 120 height 13
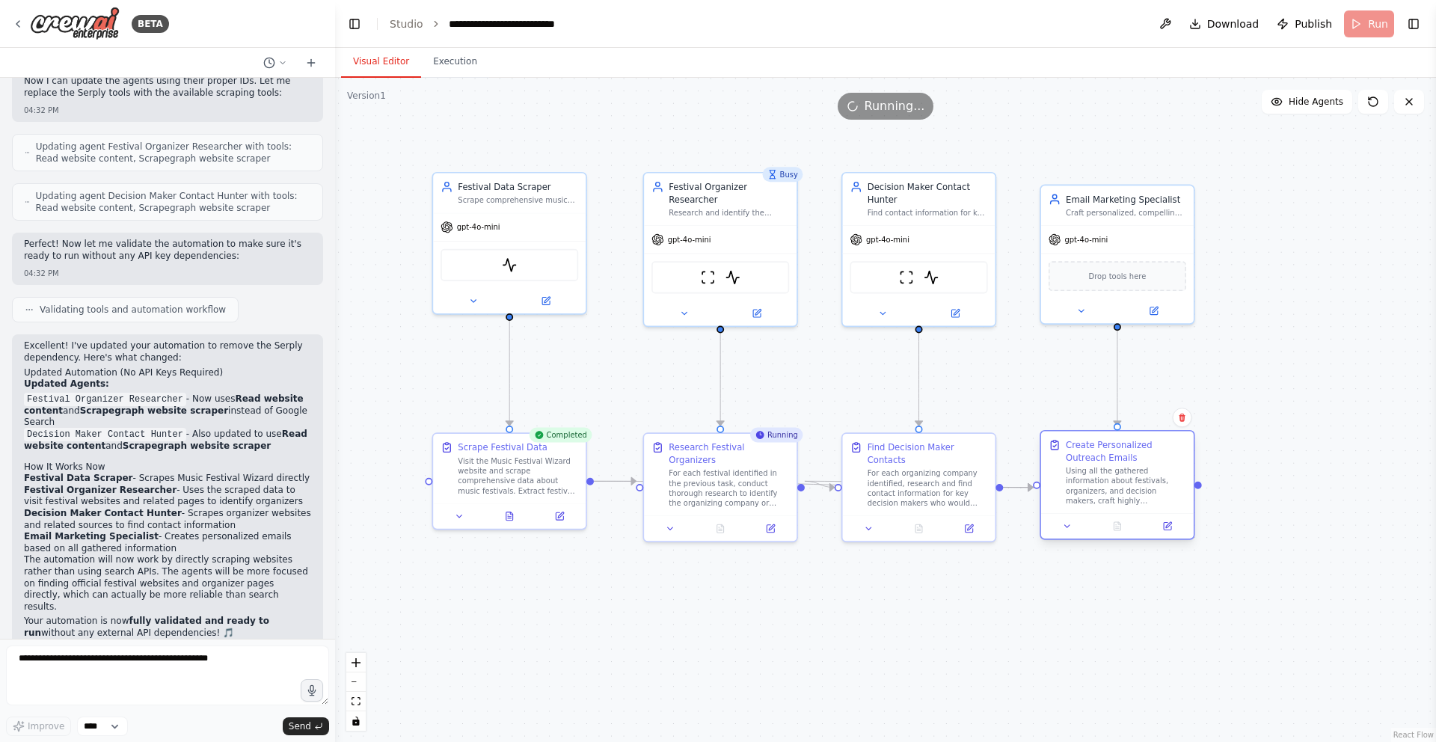
drag, startPoint x: 1188, startPoint y: 379, endPoint x: 1155, endPoint y: 461, distance: 88.6
click at [1155, 461] on div "Create Personalized Outreach Emails" at bounding box center [1126, 451] width 120 height 25
